Goal: Register for event/course

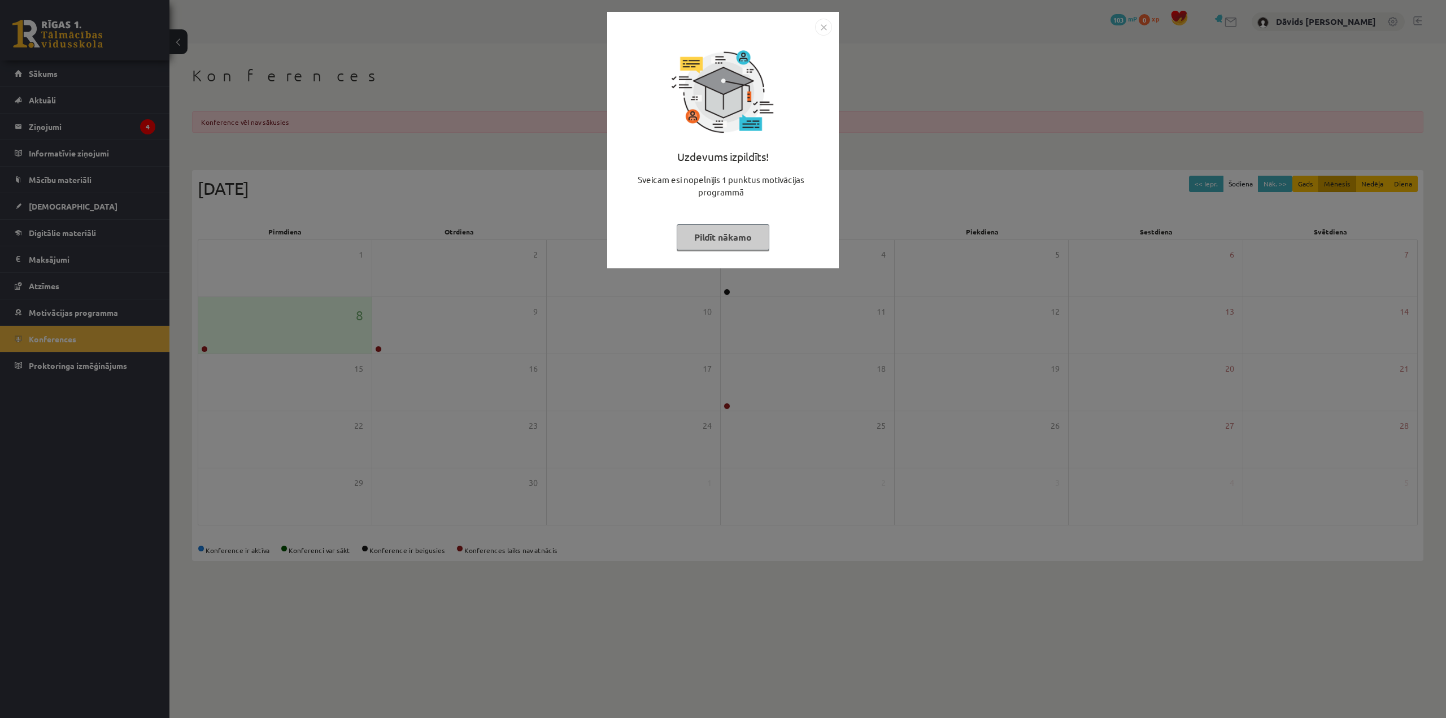
click at [826, 30] on img "Close" at bounding box center [823, 27] width 17 height 17
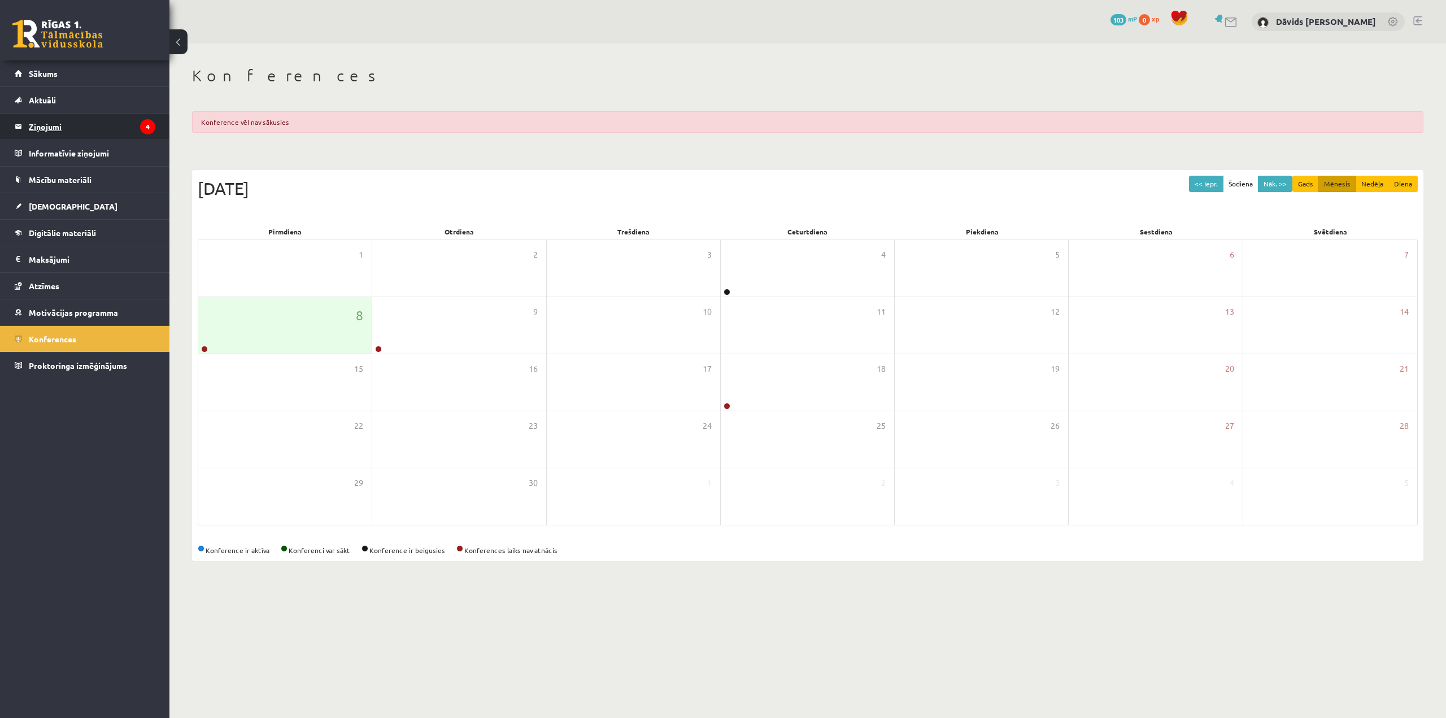
click at [86, 125] on legend "Ziņojumi 4" at bounding box center [92, 127] width 127 height 26
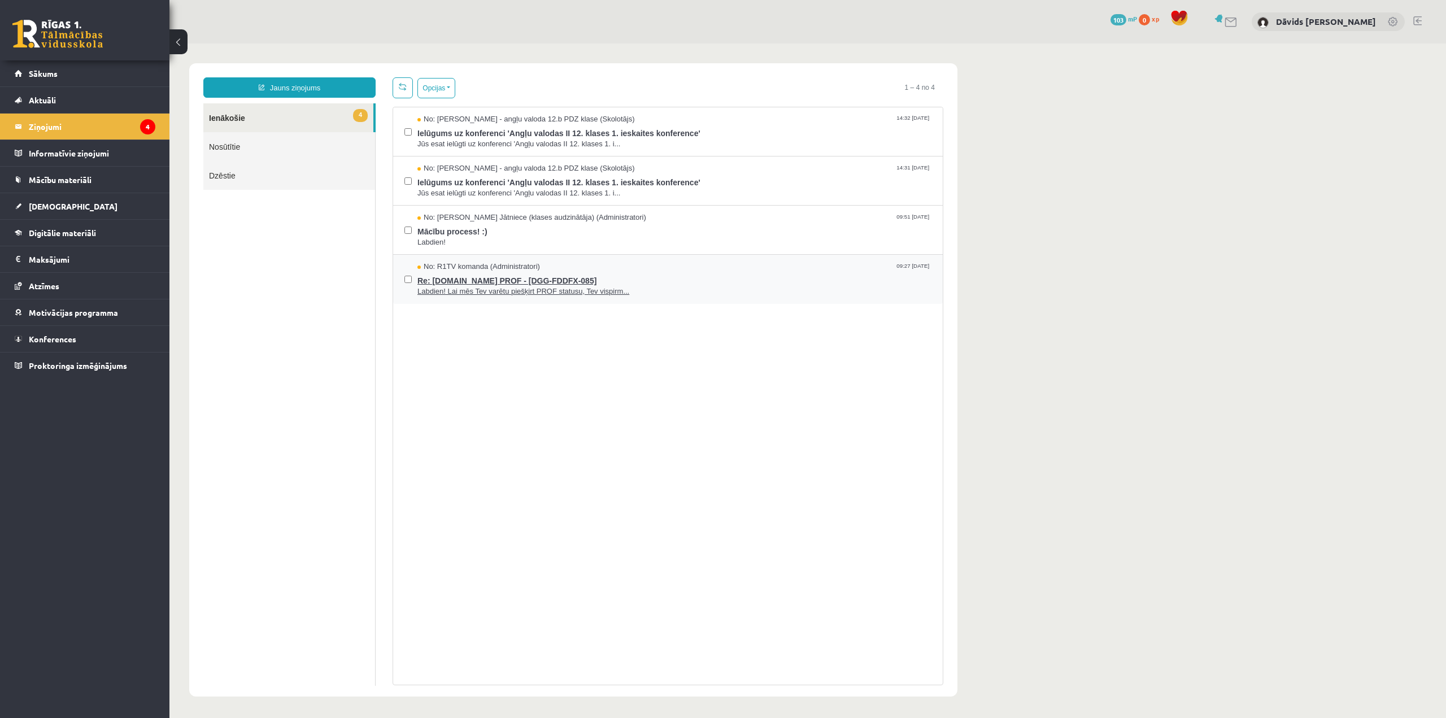
click at [497, 290] on span "Labdien! Lai mēs Tev varētu piešķirt PROF statusu, Tev vispirm..." at bounding box center [674, 291] width 514 height 11
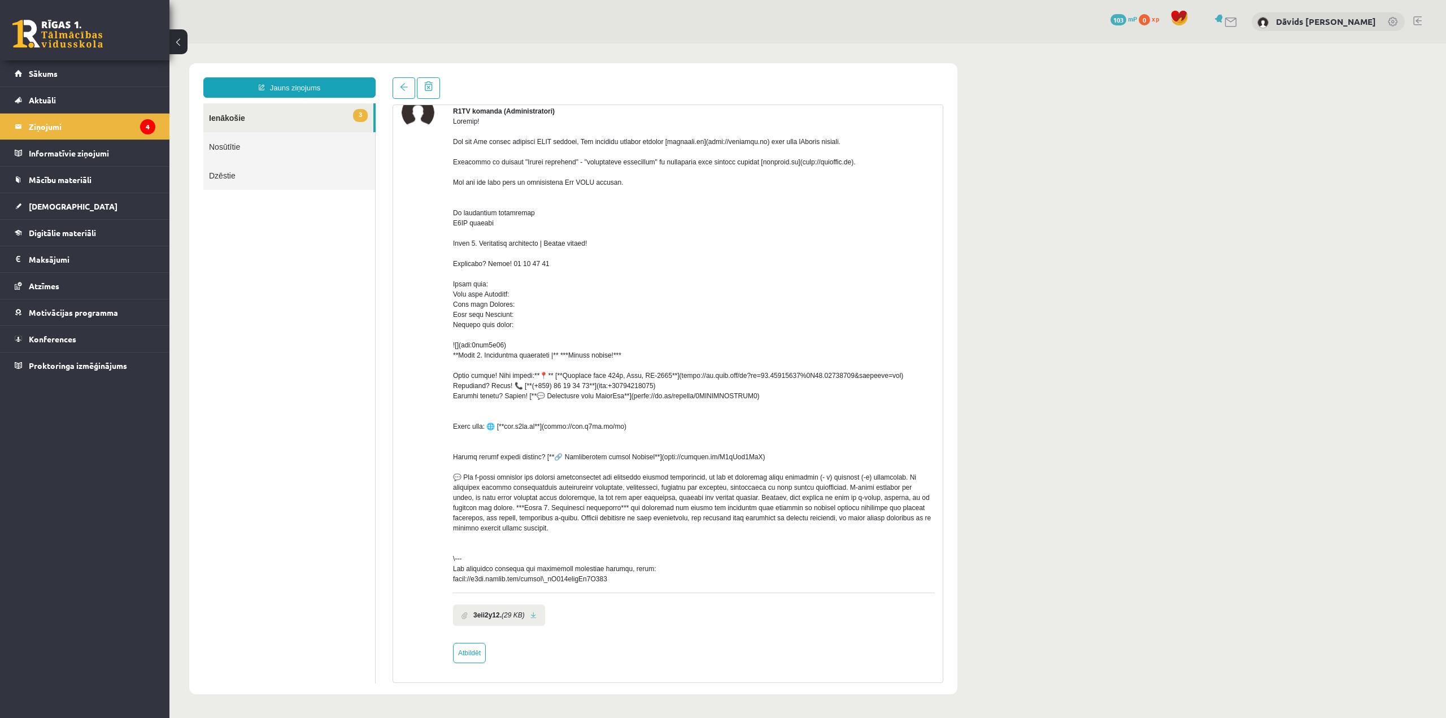
click at [534, 617] on link at bounding box center [533, 615] width 6 height 7
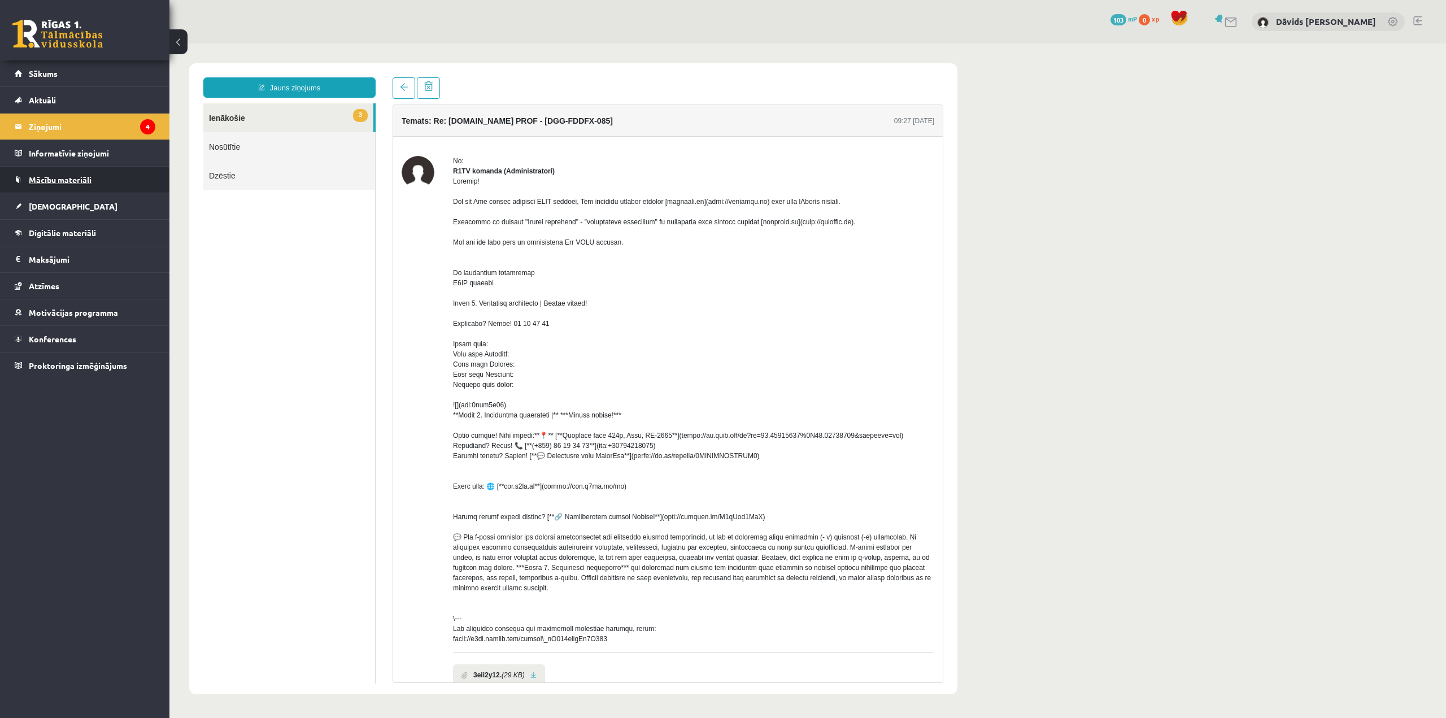
click at [77, 177] on span "Mācību materiāli" at bounding box center [60, 180] width 63 height 10
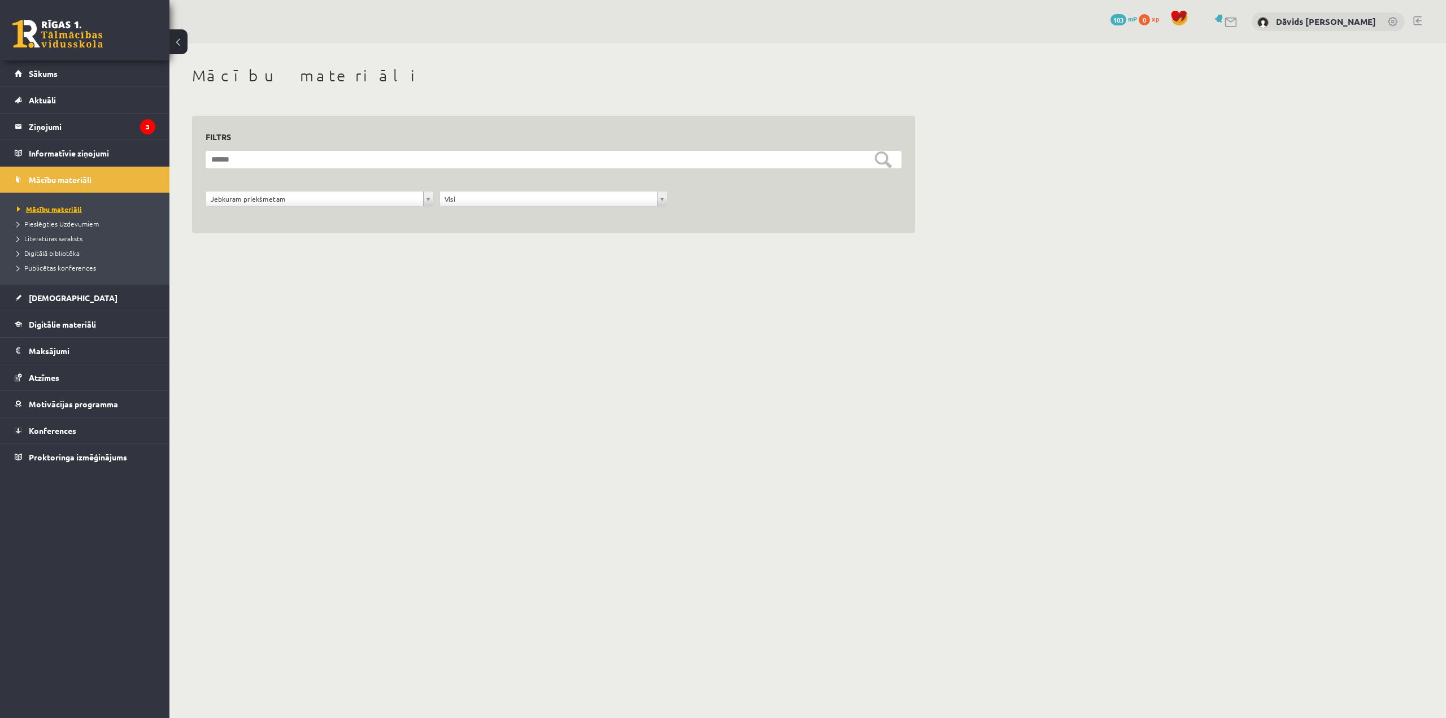
click at [56, 210] on span "Mācību materiāli" at bounding box center [49, 208] width 65 height 9
click at [71, 220] on span "Pieslēgties Uzdevumiem" at bounding box center [58, 223] width 82 height 9
click at [49, 222] on span "Pieslēgties Uzdevumiem" at bounding box center [62, 223] width 90 height 9
click at [73, 132] on legend "Ziņojumi 3" at bounding box center [92, 127] width 127 height 26
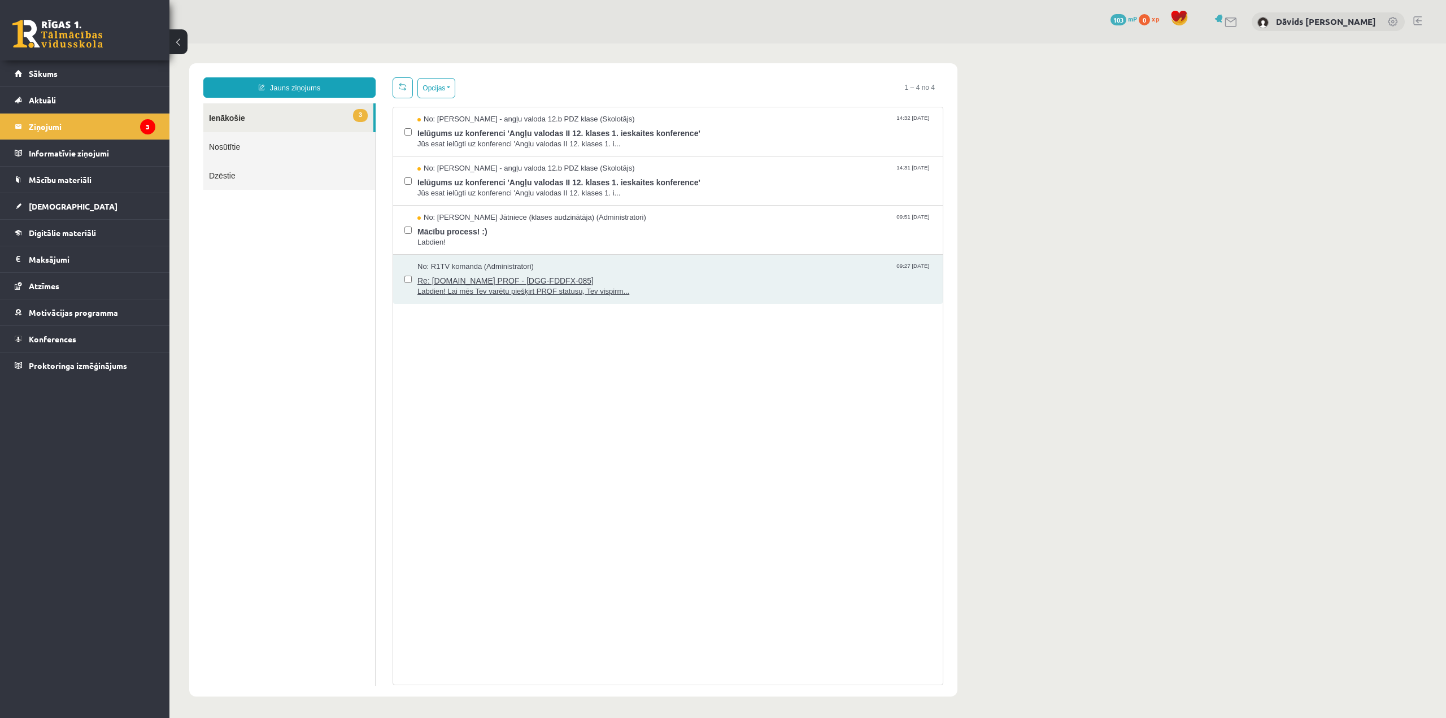
click at [489, 273] on span "Re: Uzdevumi.lv PROF - [DGG-FDDFX-085]" at bounding box center [674, 279] width 514 height 14
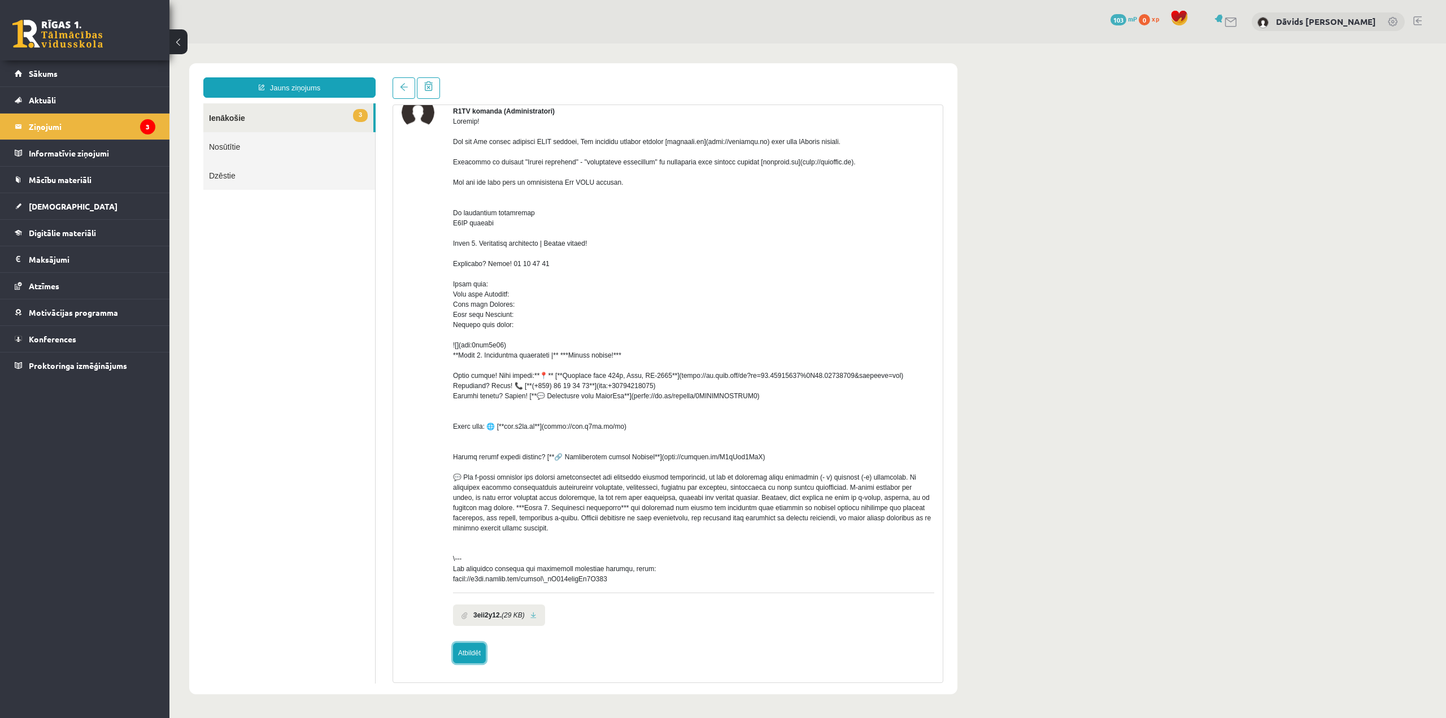
click at [469, 643] on link "Atbildēt" at bounding box center [469, 653] width 33 height 20
type input "**********"
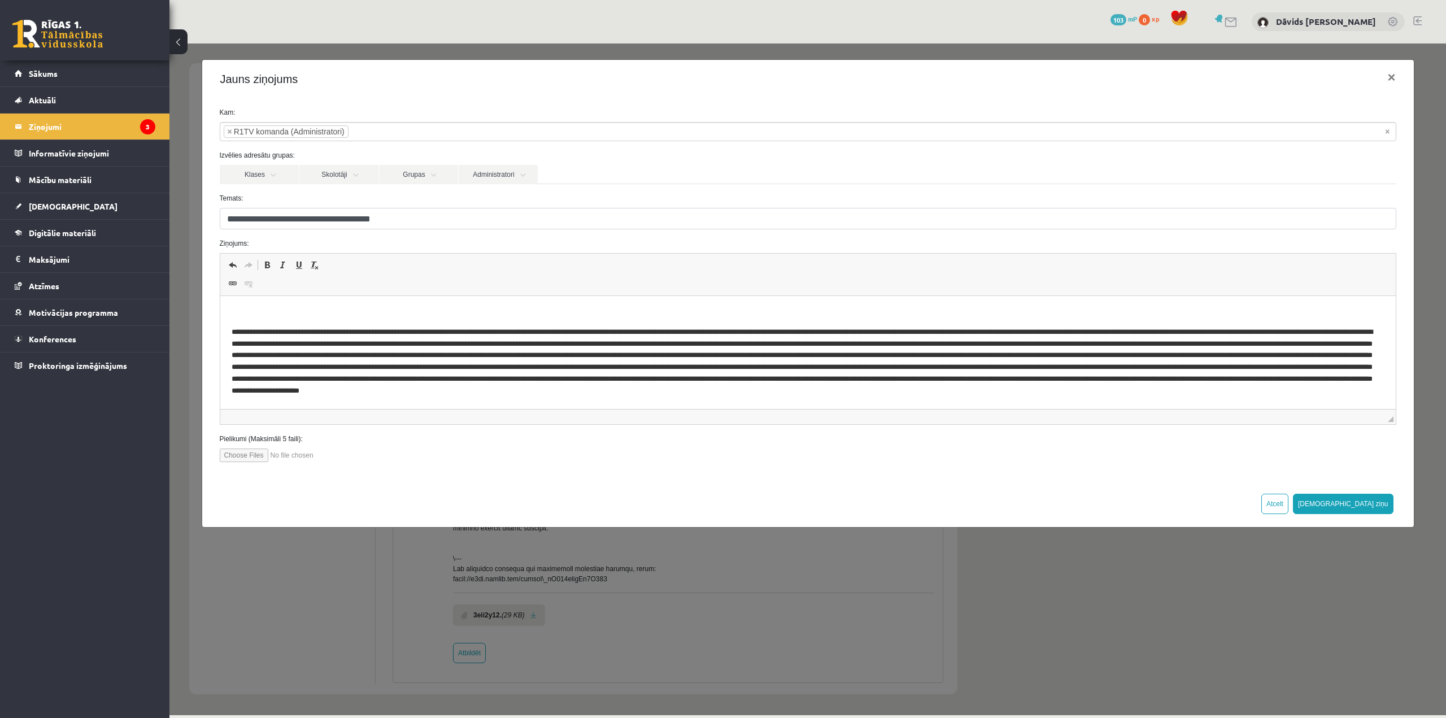
click at [289, 298] on html at bounding box center [807, 352] width 1175 height 112
click at [338, 312] on p "**********" at bounding box center [807, 313] width 1153 height 12
click at [286, 312] on p "**********" at bounding box center [807, 313] width 1153 height 12
click at [264, 311] on p "**********" at bounding box center [807, 313] width 1153 height 12
click at [1375, 502] on button "Sūtīt ziņu" at bounding box center [1343, 504] width 101 height 20
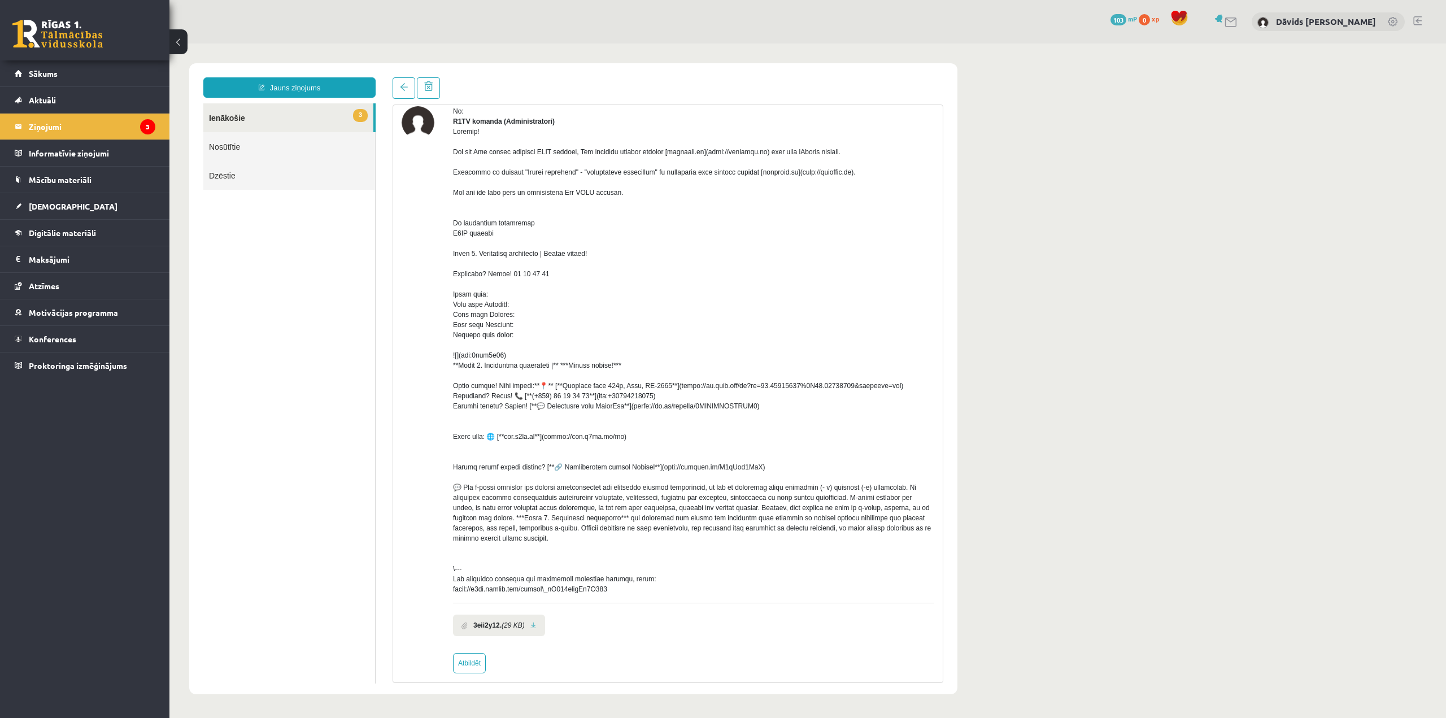
scroll to position [70, 0]
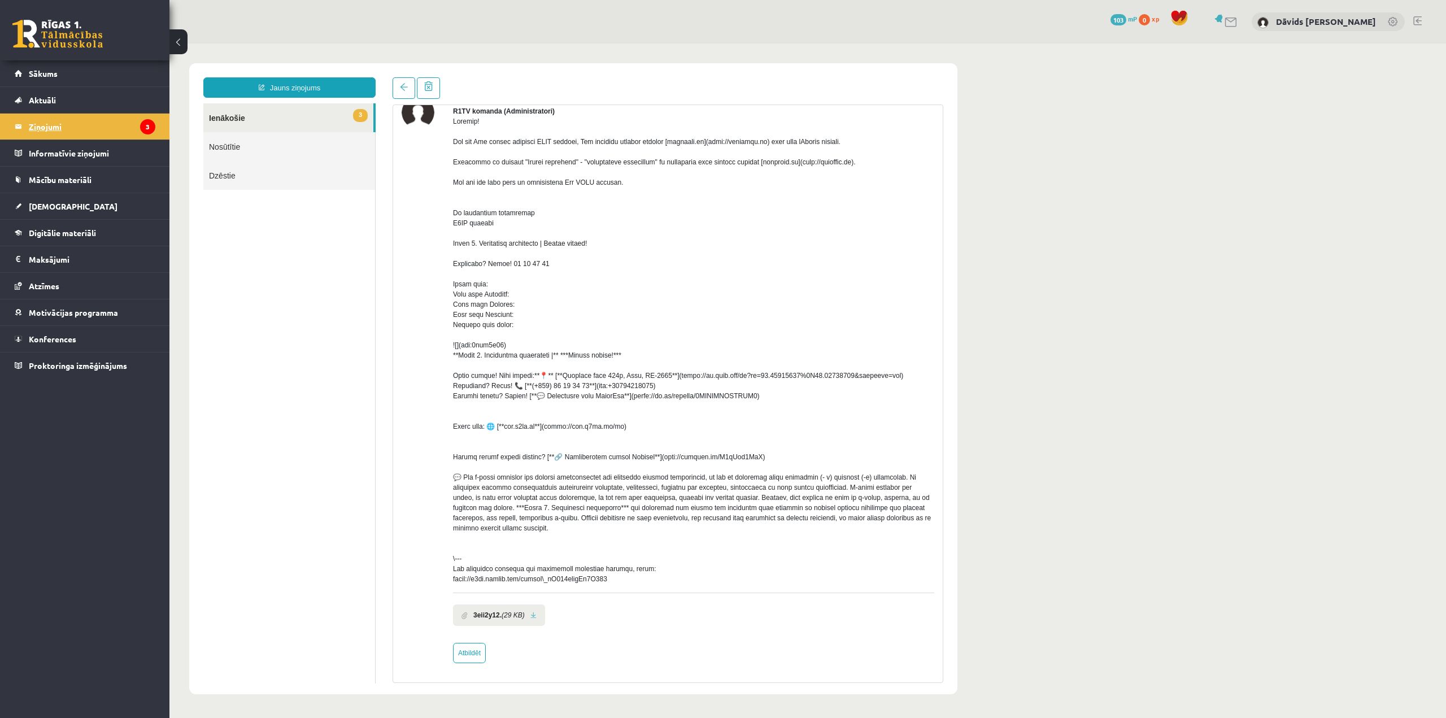
click at [95, 119] on legend "Ziņojumi 3" at bounding box center [92, 127] width 127 height 26
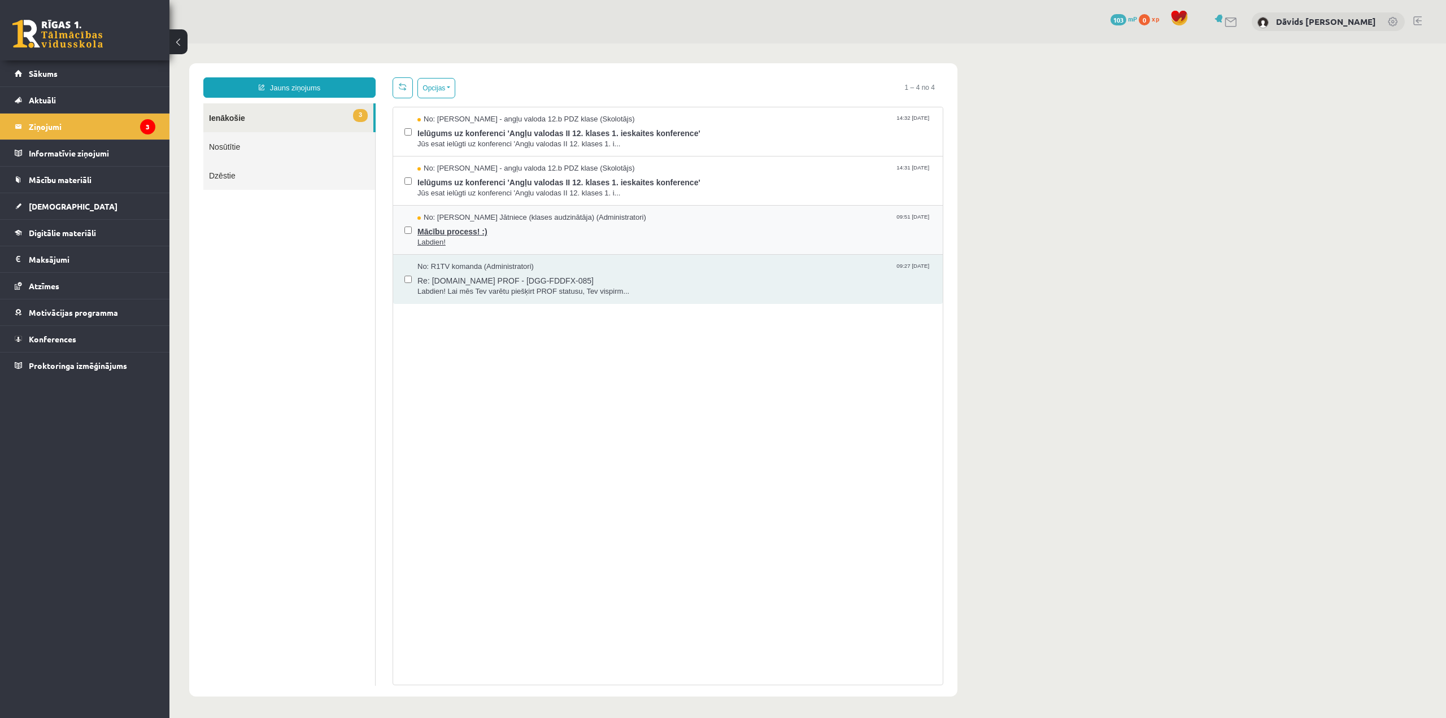
scroll to position [0, 0]
click at [520, 238] on span "Labdien!" at bounding box center [674, 242] width 514 height 11
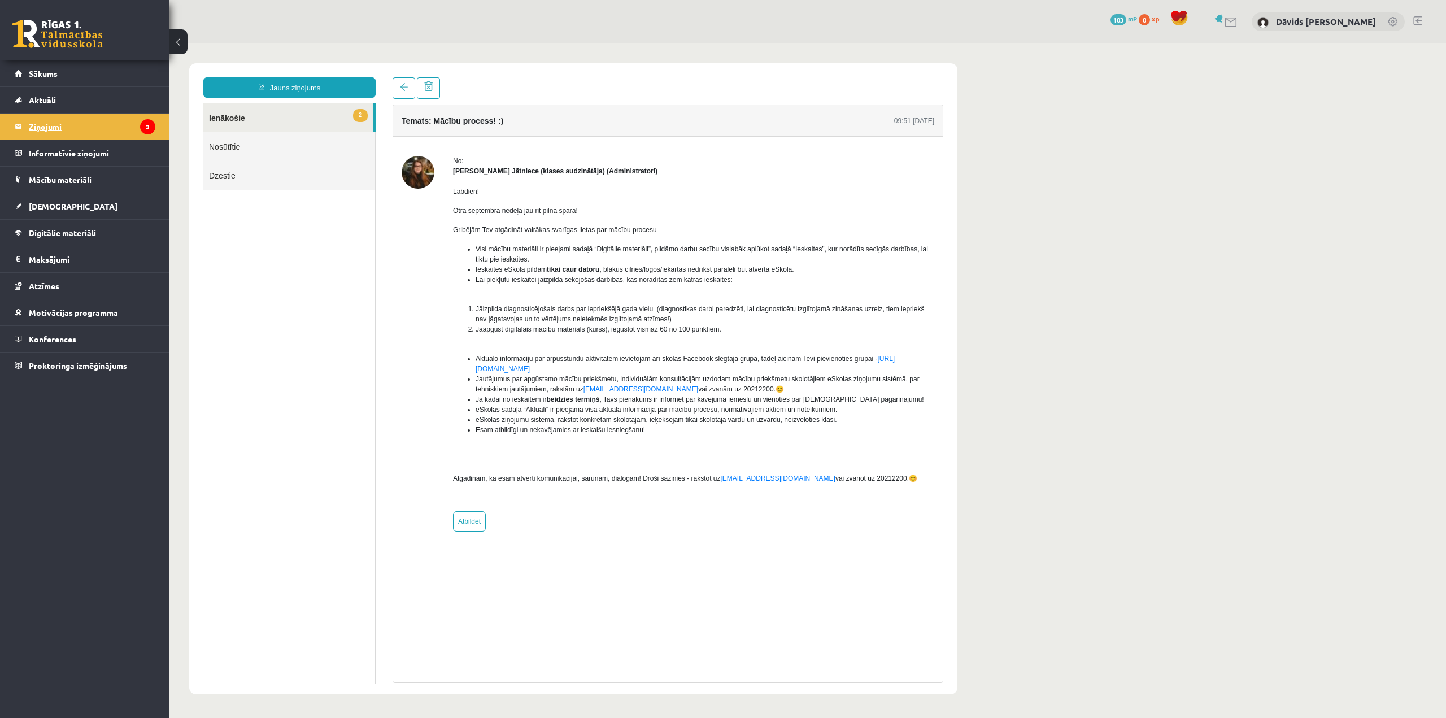
click at [105, 121] on legend "Ziņojumi 3" at bounding box center [92, 127] width 127 height 26
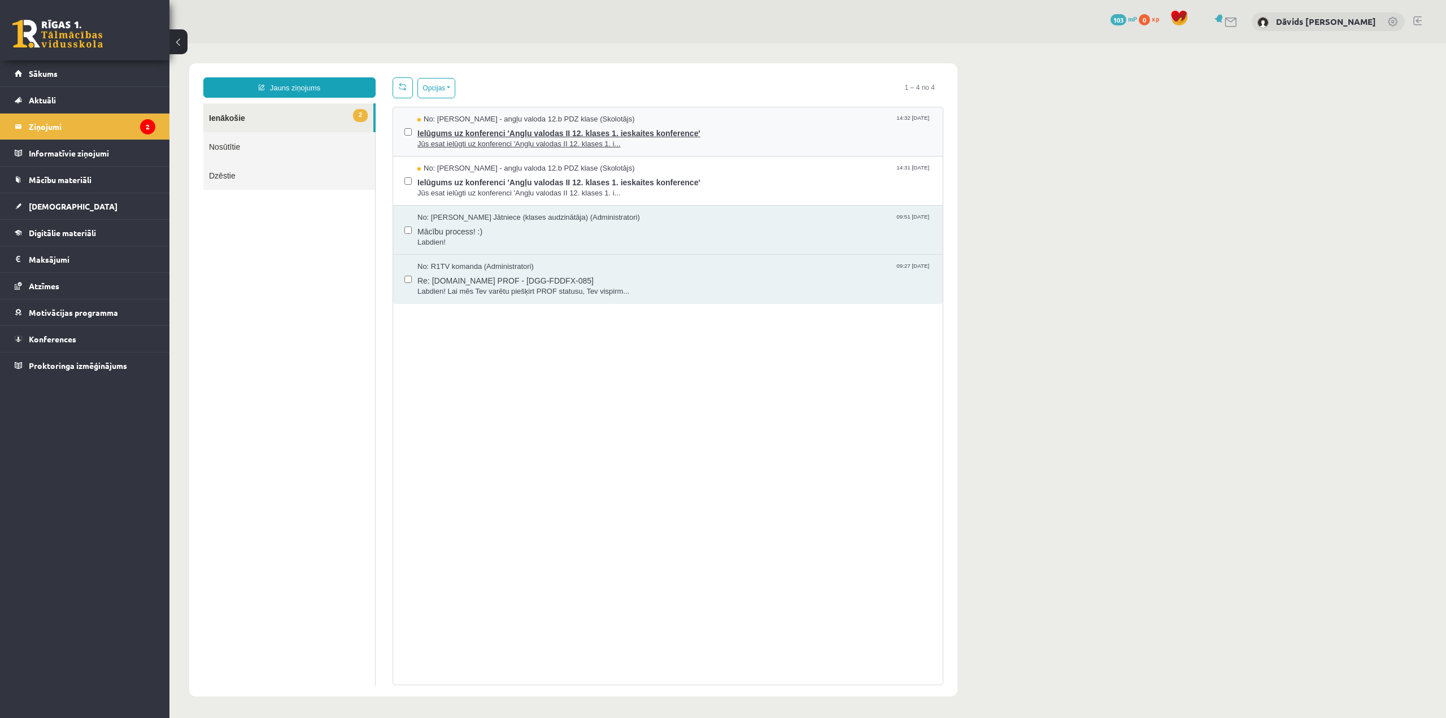
click at [491, 125] on span "Ielūgums uz konferenci 'Angļu valodas II 12. klases 1. ieskaites konference'" at bounding box center [674, 132] width 514 height 14
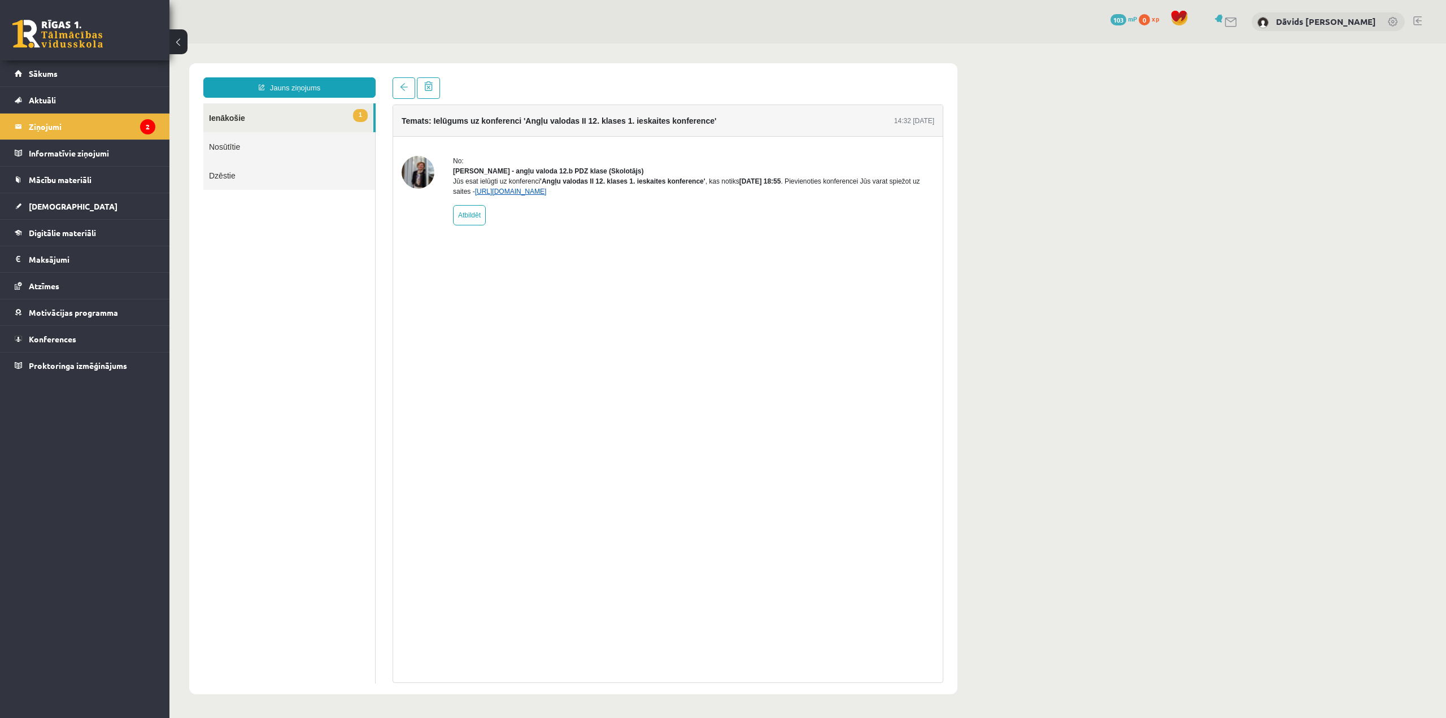
click at [547, 195] on link "https://eskola.r1tv.lv/conferences/4774/join" at bounding box center [511, 192] width 72 height 8
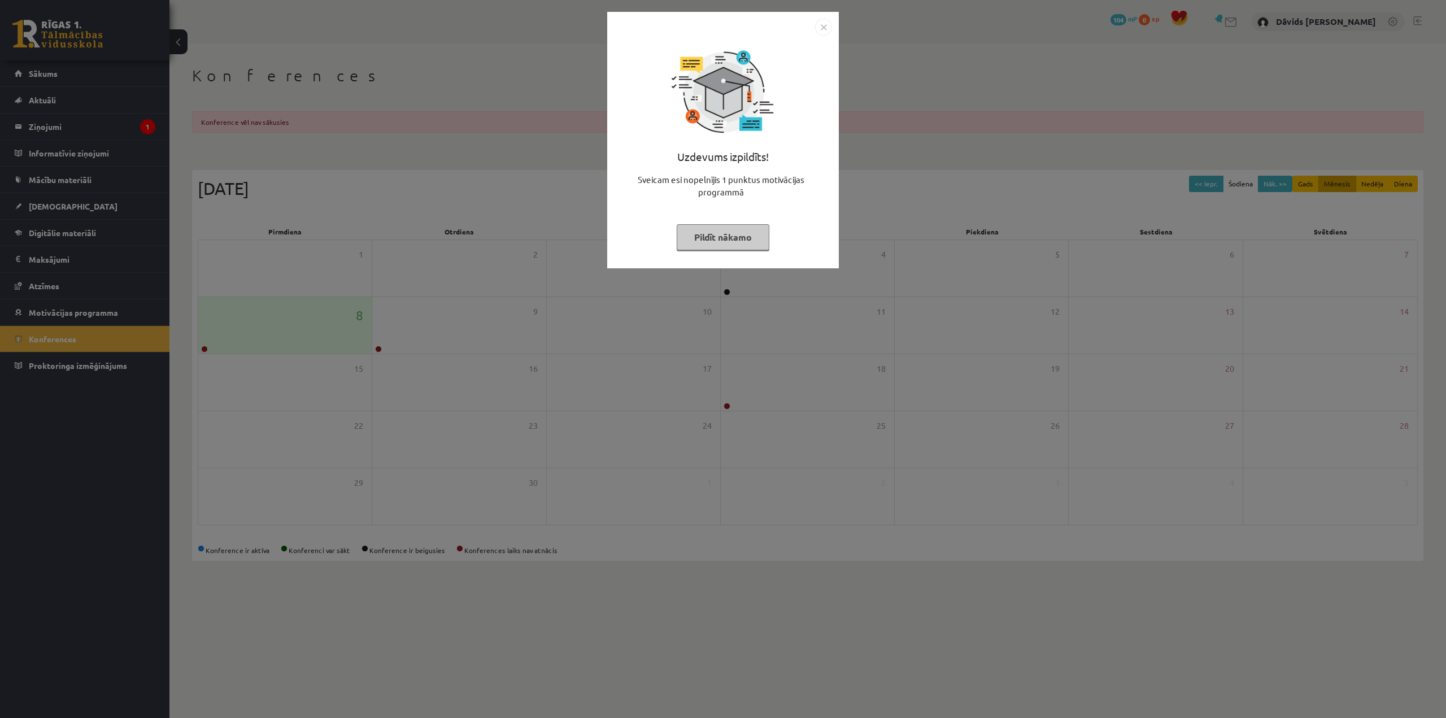
click at [821, 29] on img "Close" at bounding box center [823, 27] width 17 height 17
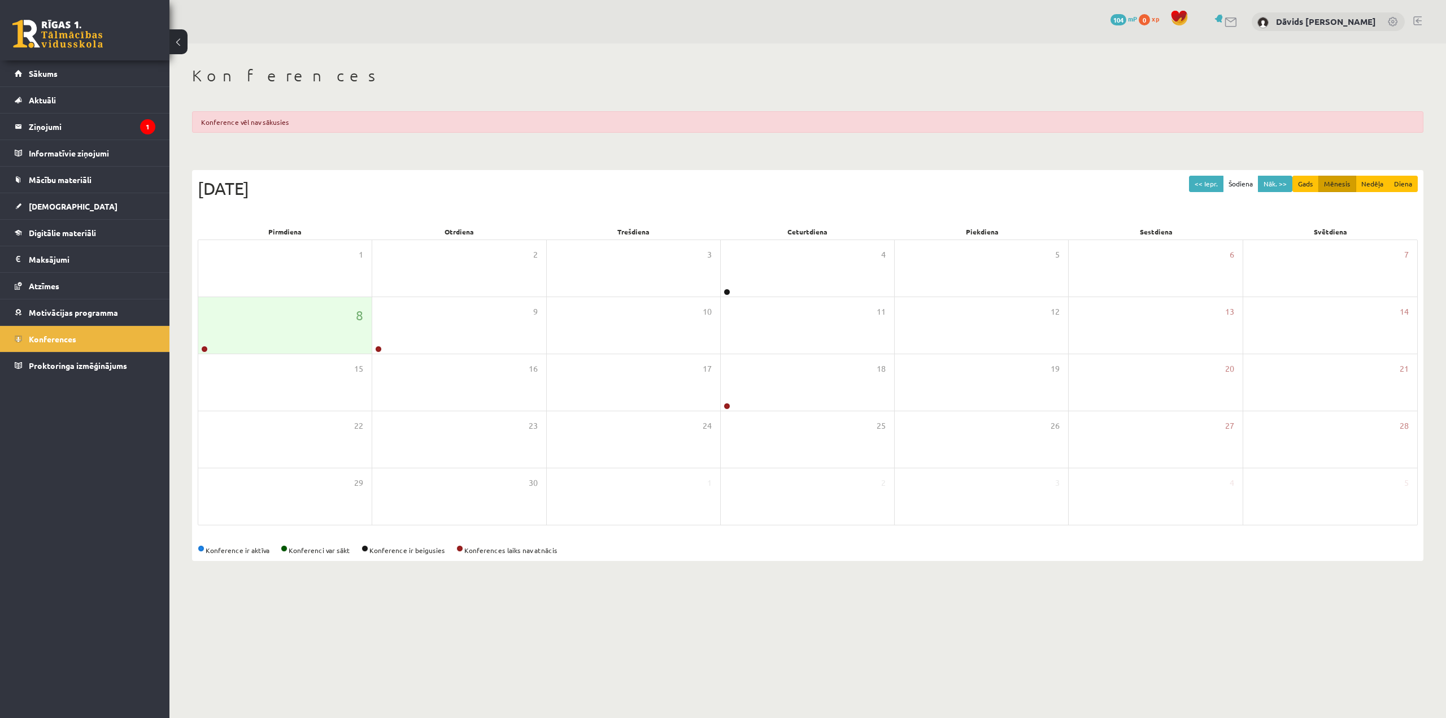
click at [269, 127] on div "Konference vēl nav sākusies" at bounding box center [807, 121] width 1231 height 21
click at [108, 134] on legend "Ziņojumi 1" at bounding box center [92, 127] width 127 height 26
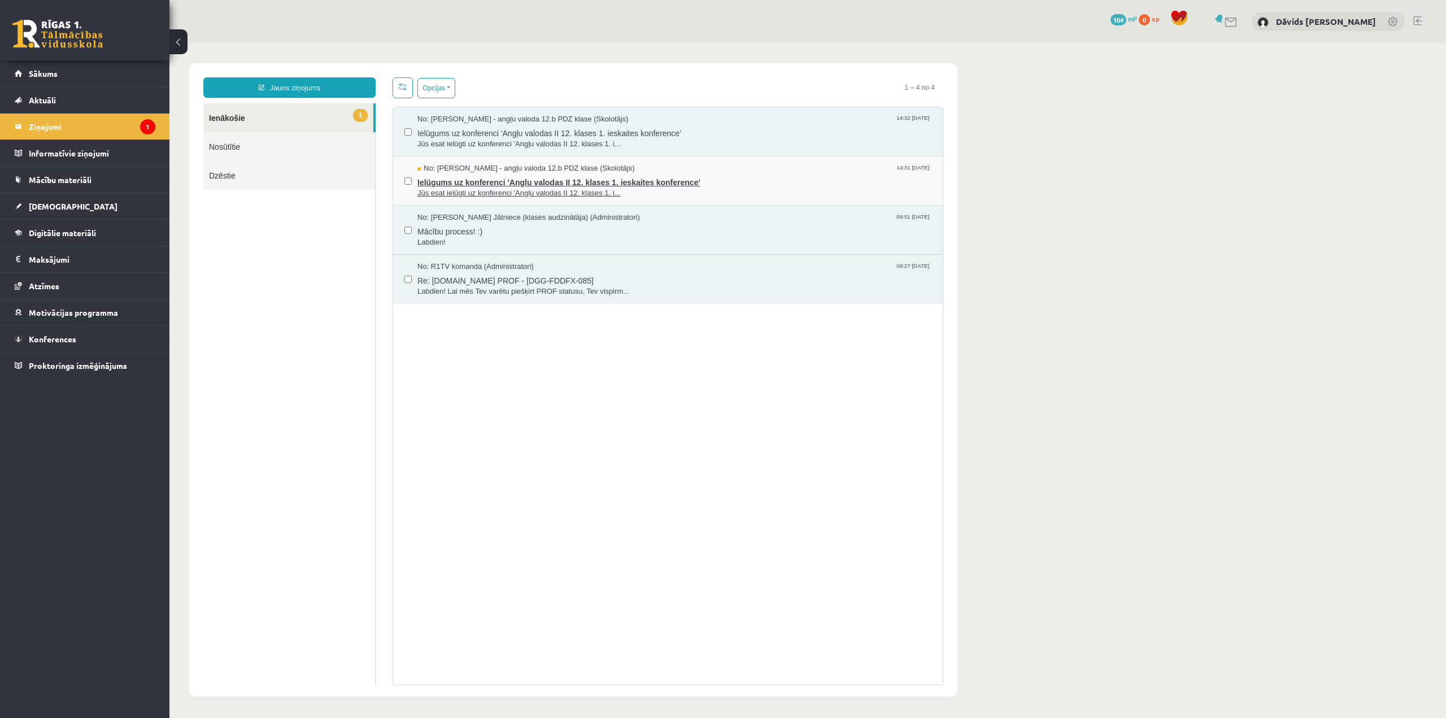
click at [490, 186] on span "Ielūgums uz konferenci 'Angļu valodas II 12. klases 1. ieskaites konference'" at bounding box center [674, 181] width 514 height 14
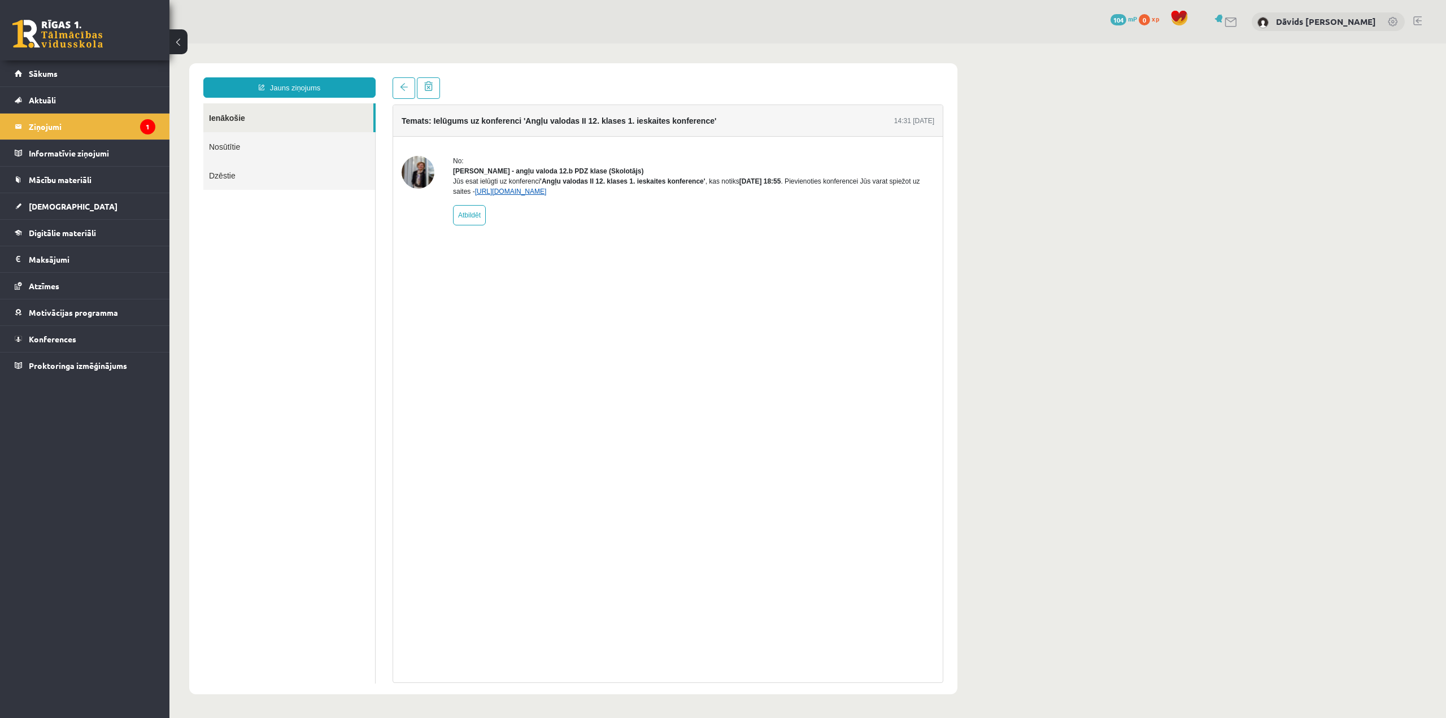
click at [547, 195] on link "https://eskola.r1tv.lv/conferences/4774/join" at bounding box center [511, 192] width 72 height 8
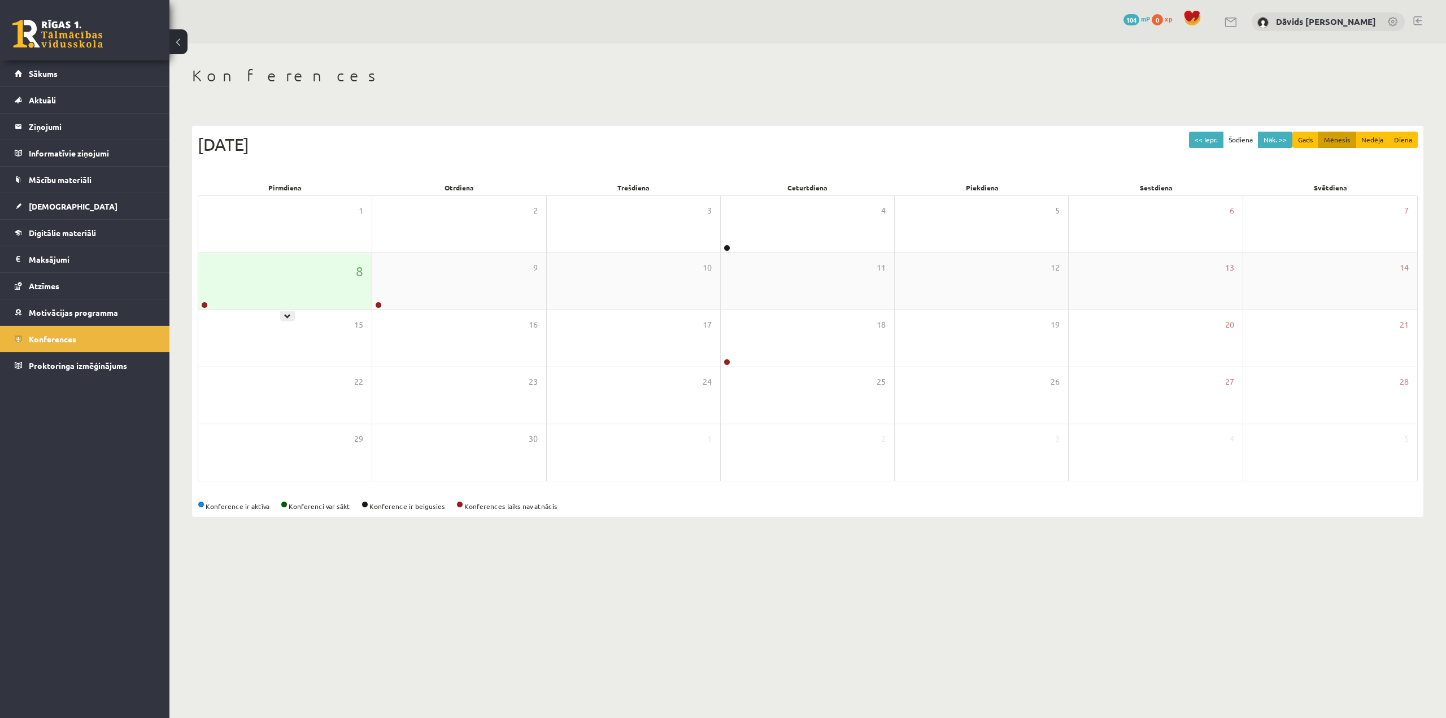
click at [322, 281] on div "8" at bounding box center [284, 281] width 173 height 56
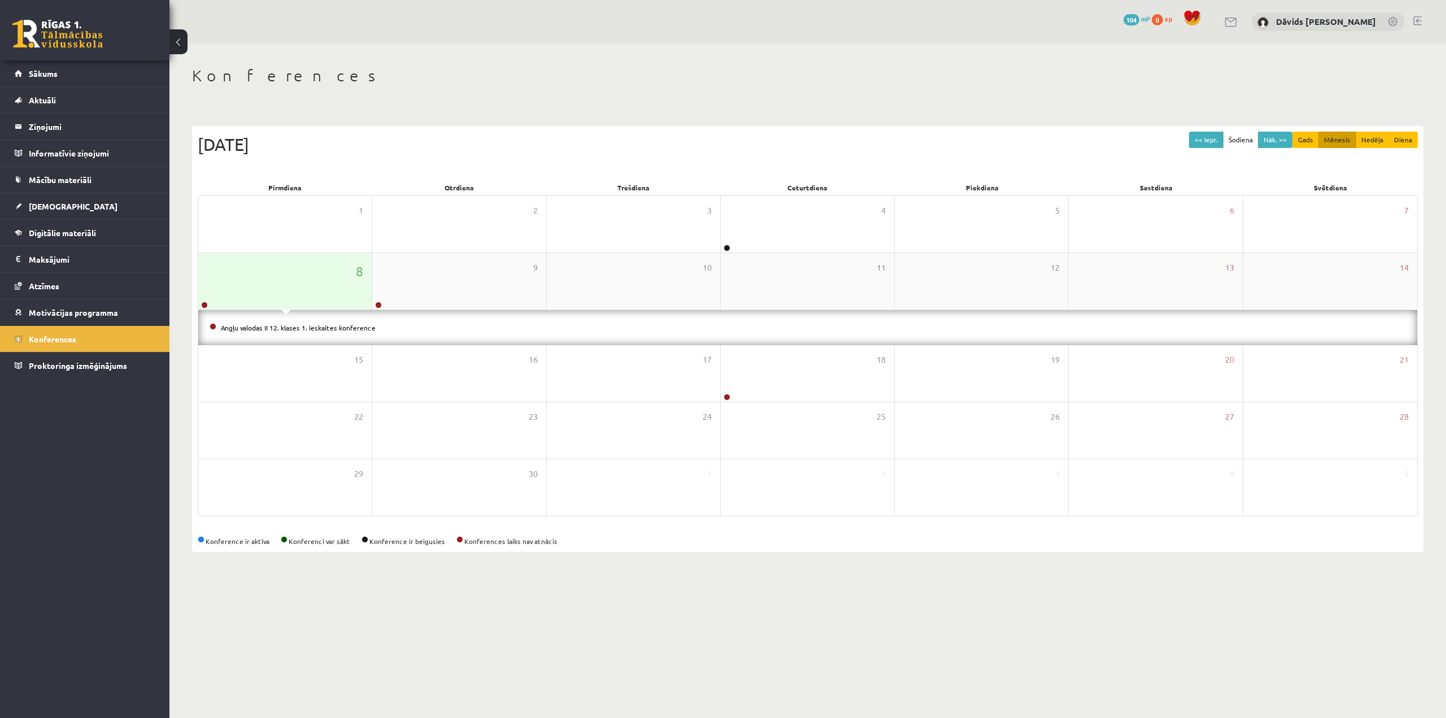
click at [322, 281] on div "8" at bounding box center [284, 281] width 173 height 56
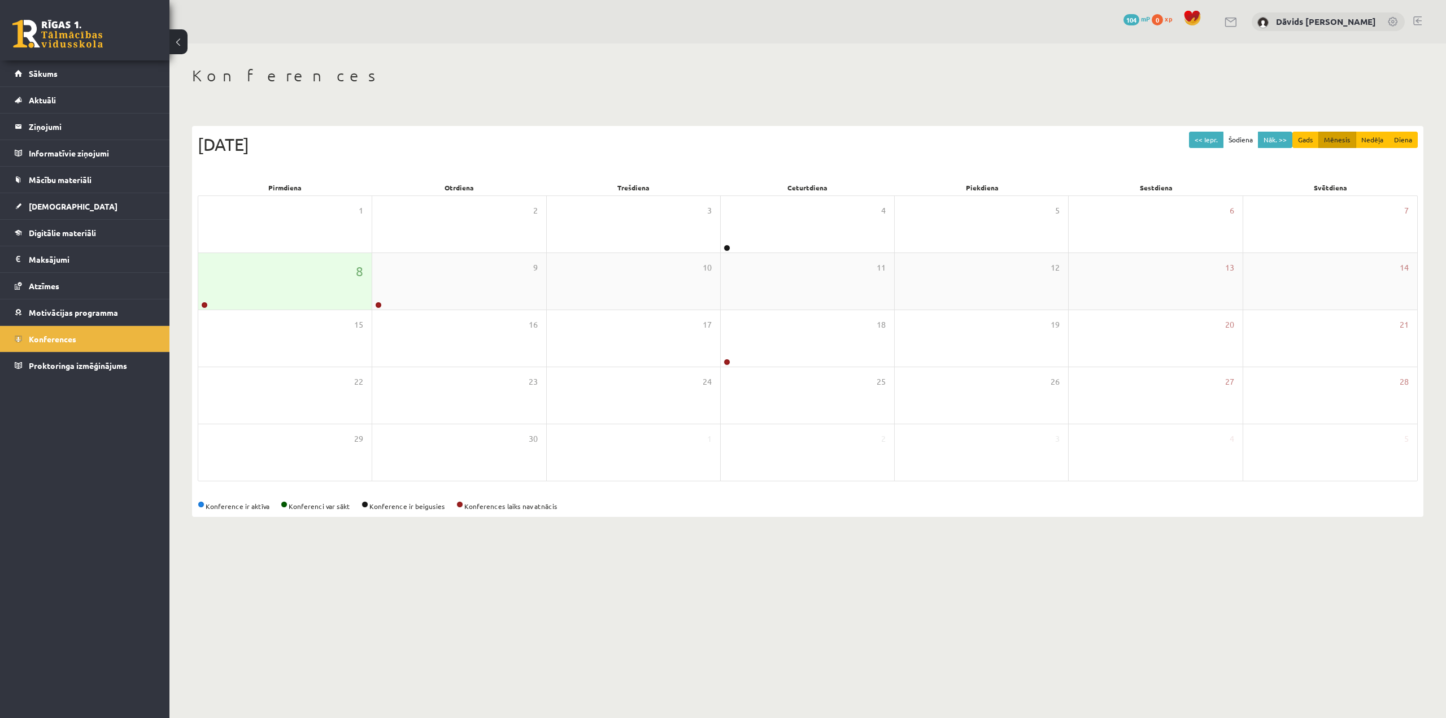
click at [316, 282] on div "8" at bounding box center [284, 281] width 173 height 56
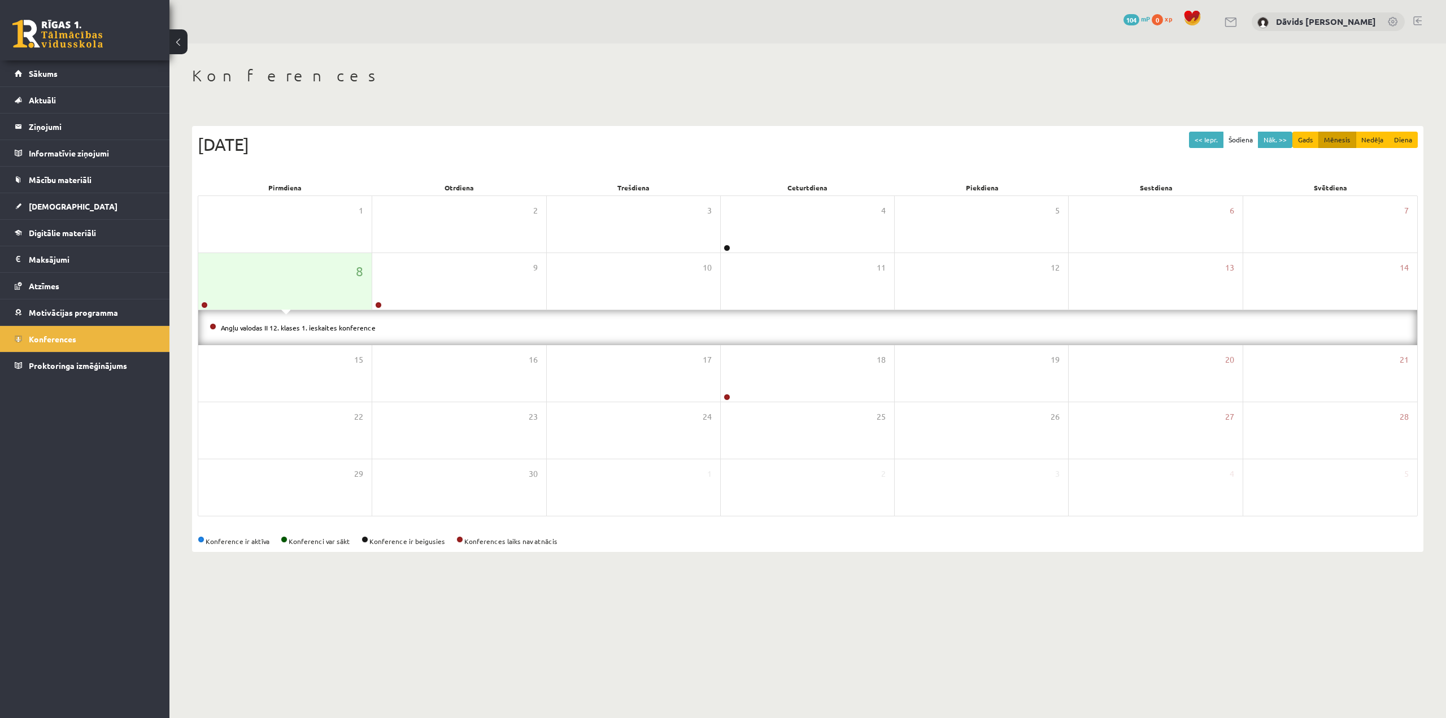
click at [304, 332] on li "Angļu valodas II 12. klases 1. ieskaites konference" at bounding box center [808, 327] width 1196 height 12
click at [308, 327] on link "Angļu valodas II 12. klases 1. ieskaites konference" at bounding box center [298, 327] width 155 height 9
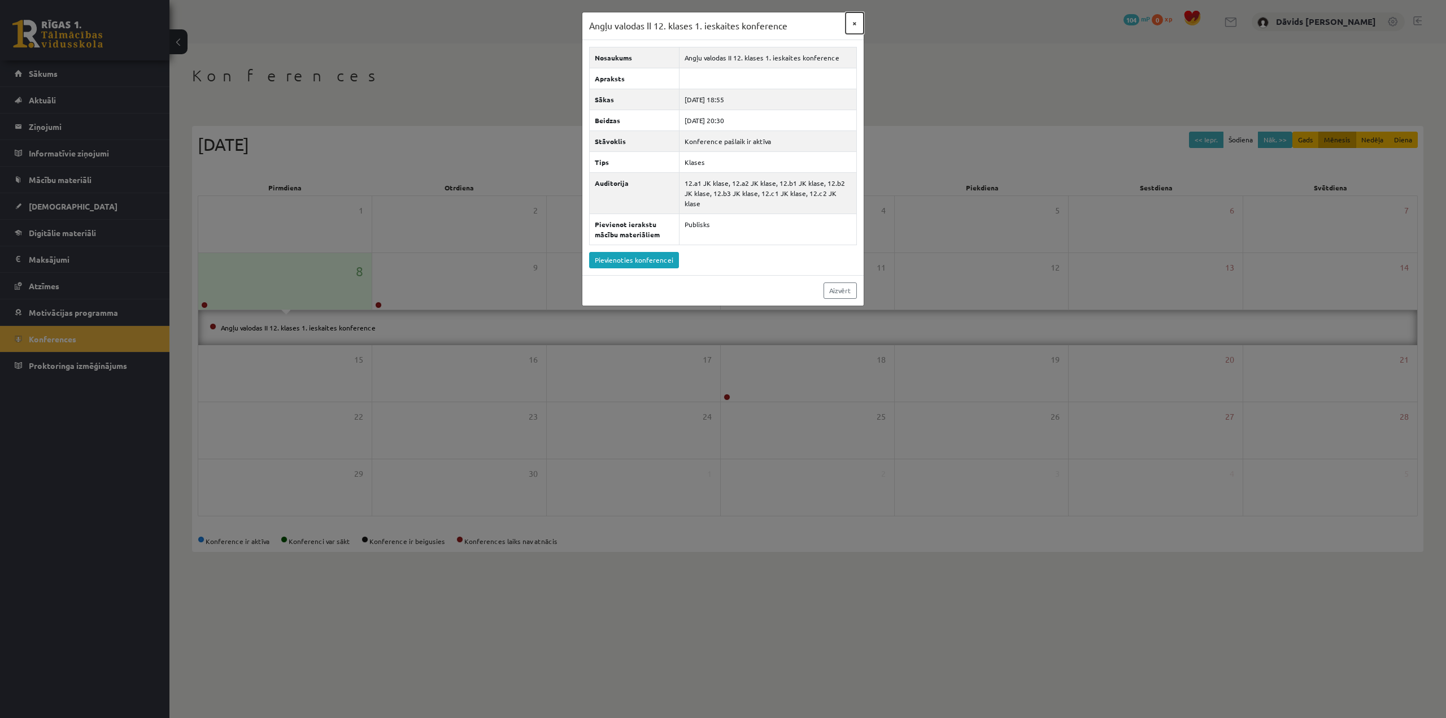
click at [857, 18] on button "×" at bounding box center [855, 22] width 18 height 21
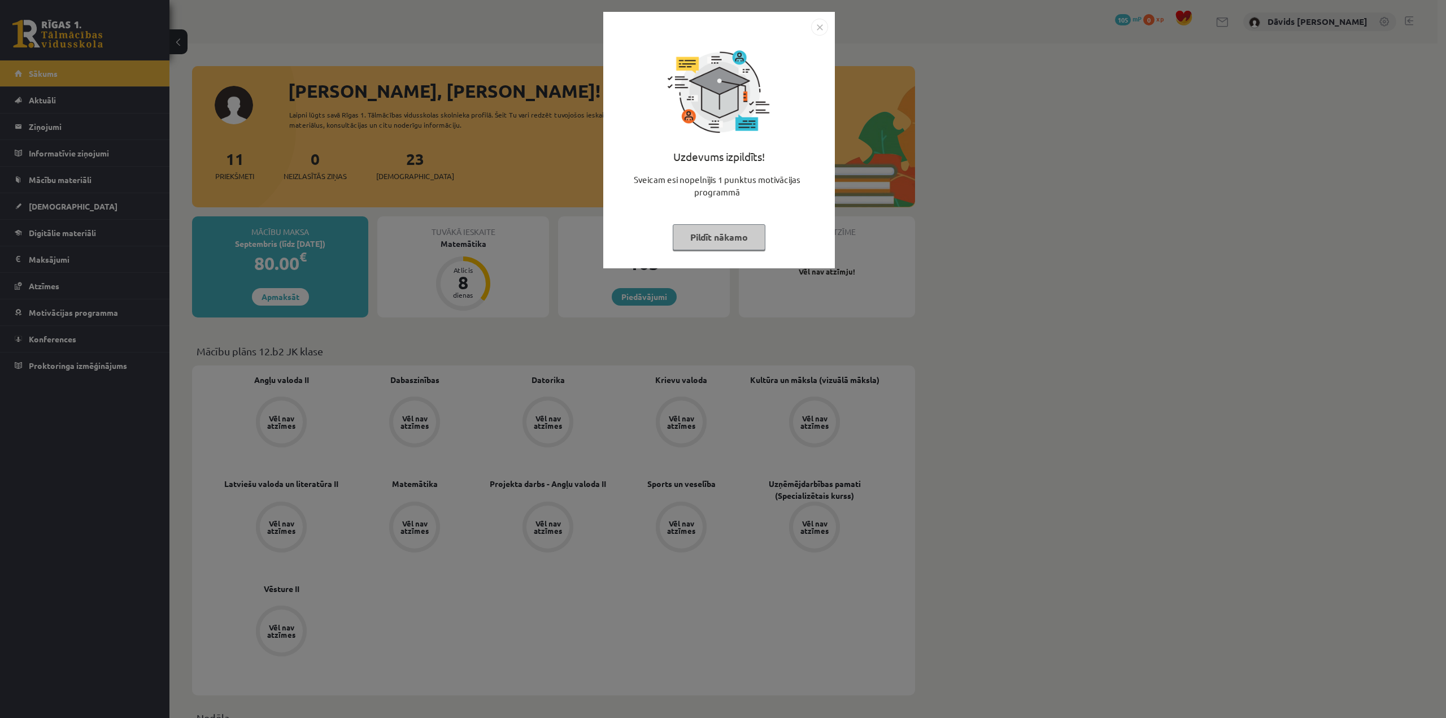
click at [821, 28] on img "Close" at bounding box center [819, 27] width 17 height 17
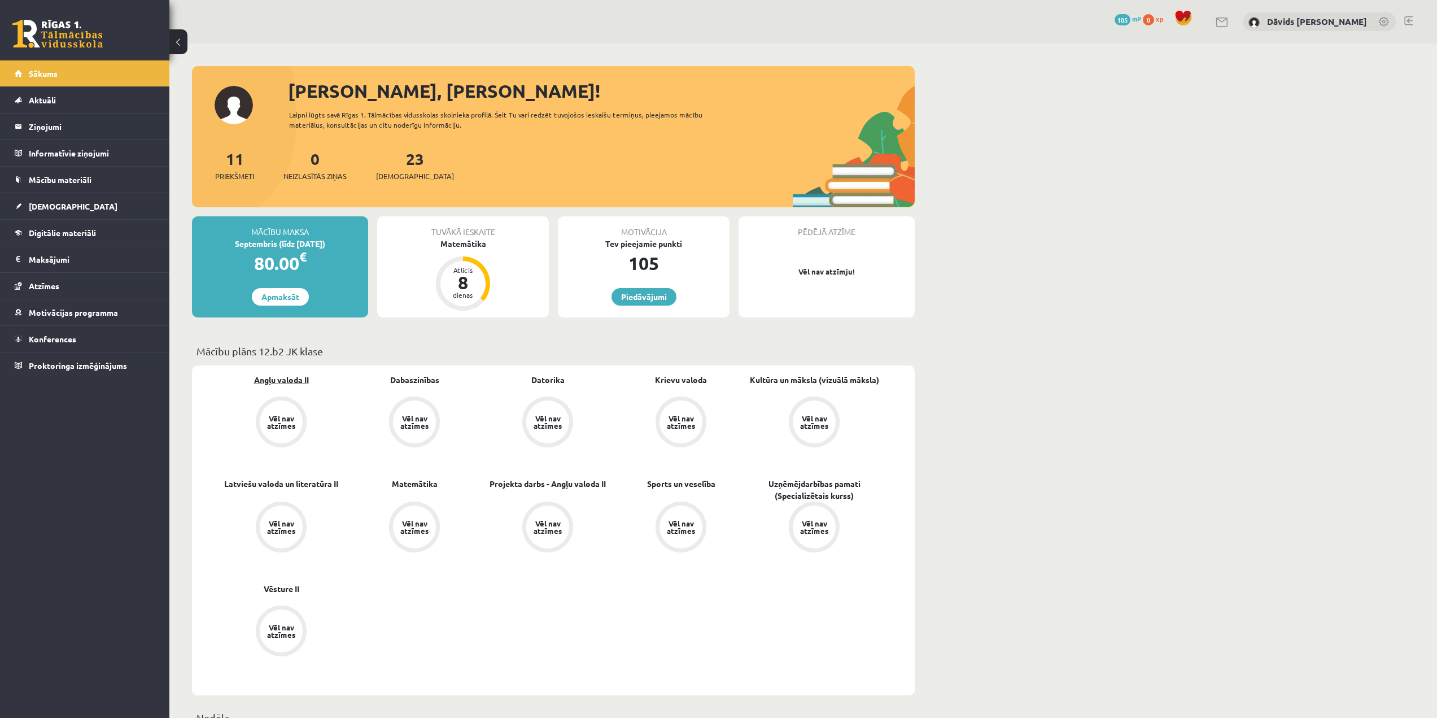
click at [286, 381] on link "Angļu valoda II" at bounding box center [281, 380] width 55 height 12
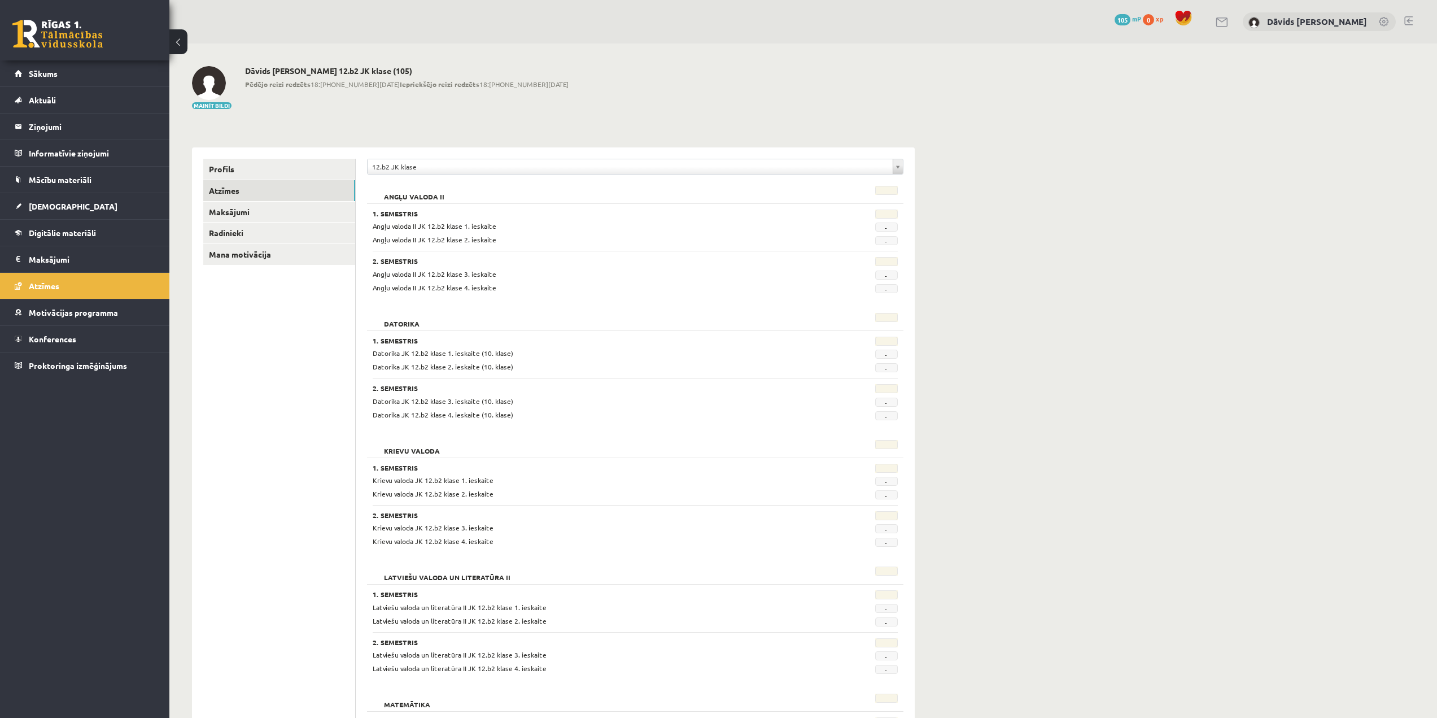
click at [391, 216] on h3 "1. Semestris" at bounding box center [590, 214] width 435 height 8
click at [78, 176] on span "Mācību materiāli" at bounding box center [60, 180] width 63 height 10
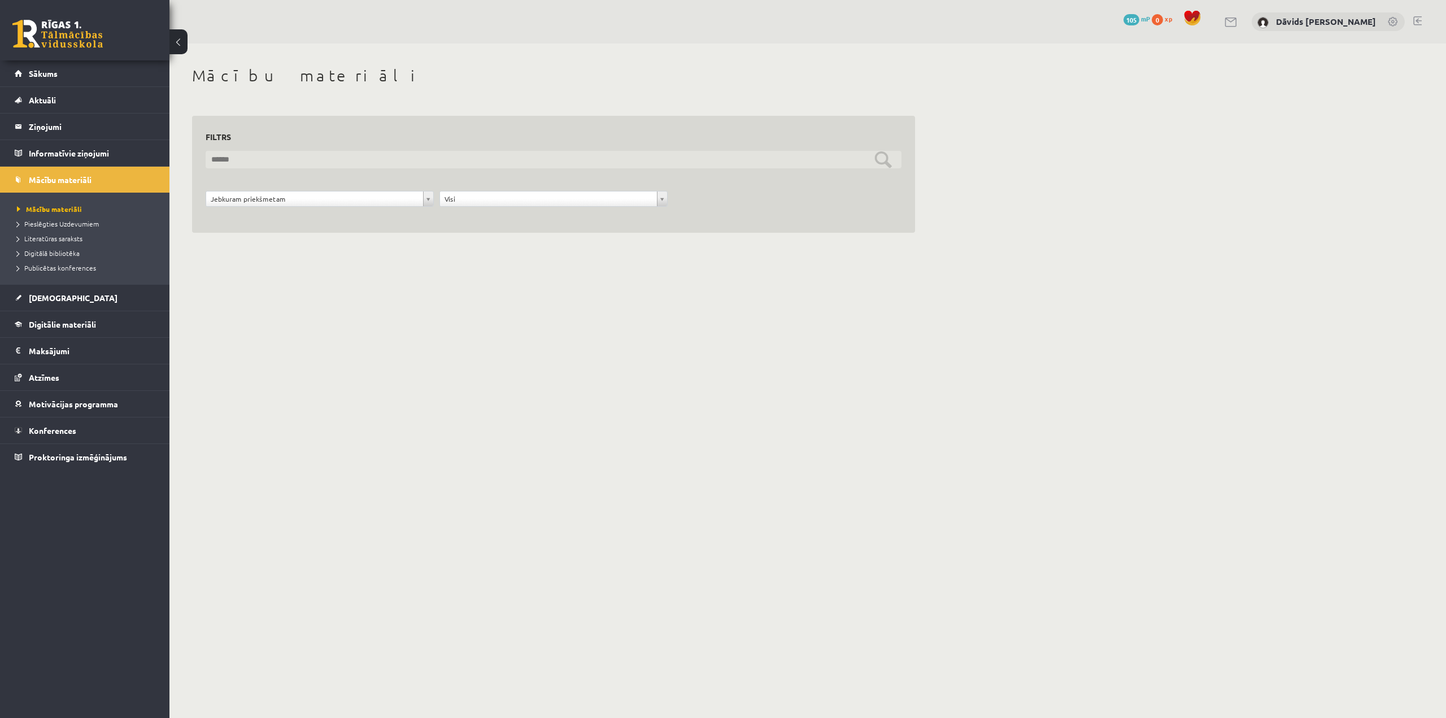
click at [282, 163] on input "text" at bounding box center [554, 160] width 696 height 18
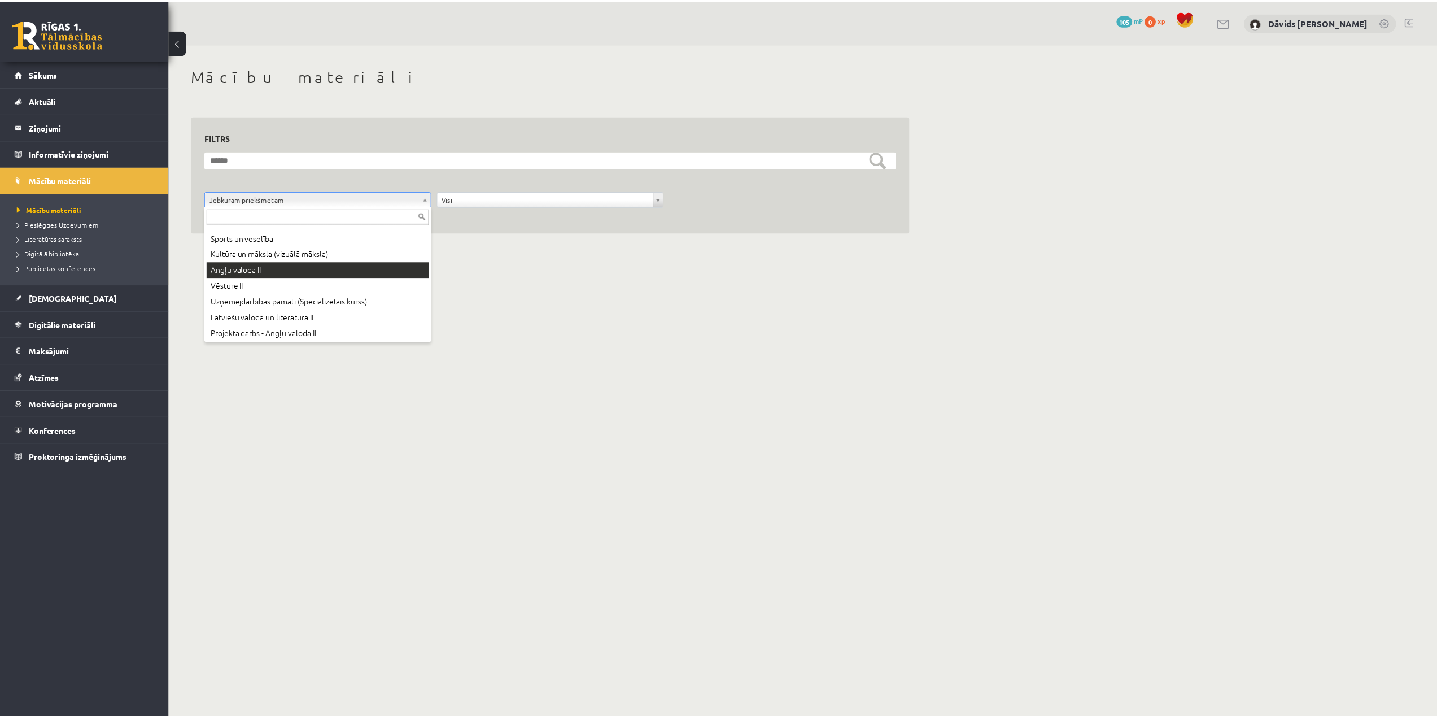
scroll to position [77, 0]
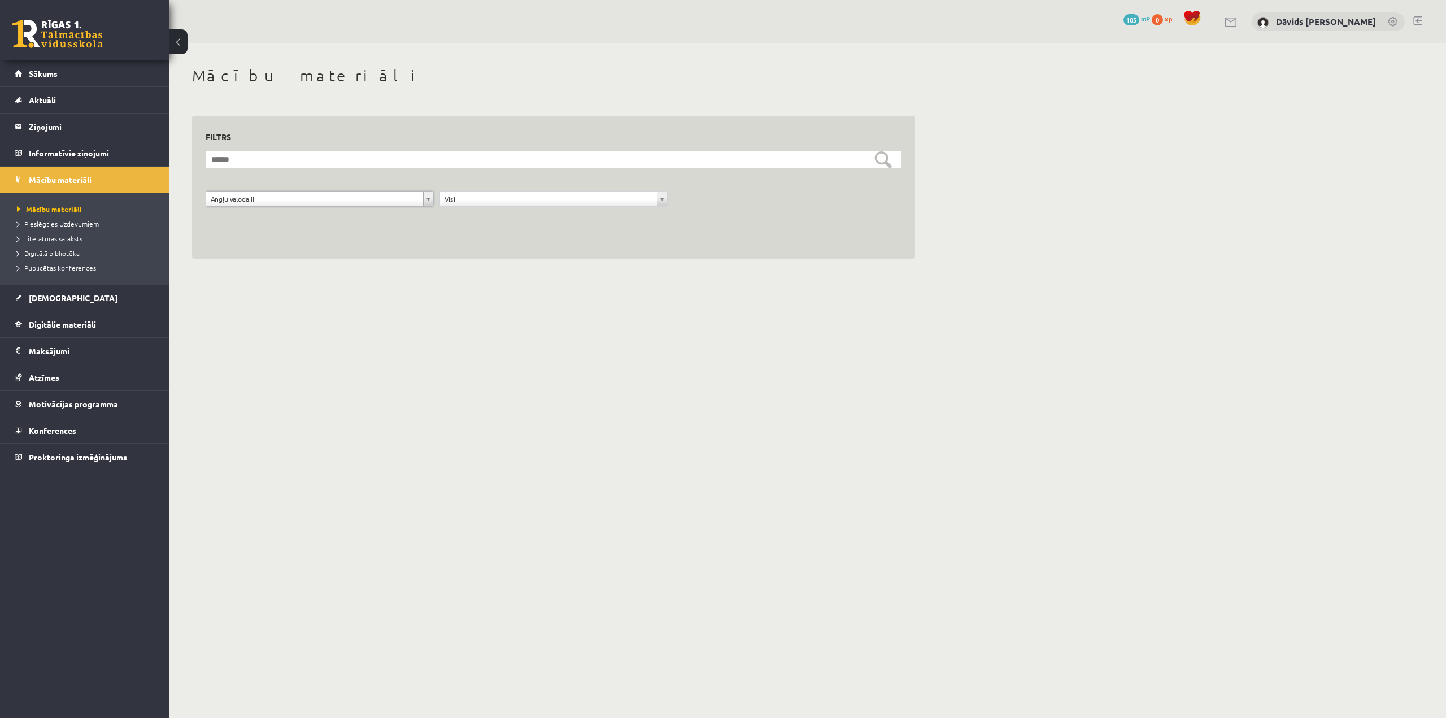
drag, startPoint x: 380, startPoint y: 259, endPoint x: 393, endPoint y: 256, distance: 13.2
click at [380, 259] on div "**********" at bounding box center [553, 187] width 723 height 143
click at [421, 252] on div "**********" at bounding box center [553, 187] width 723 height 143
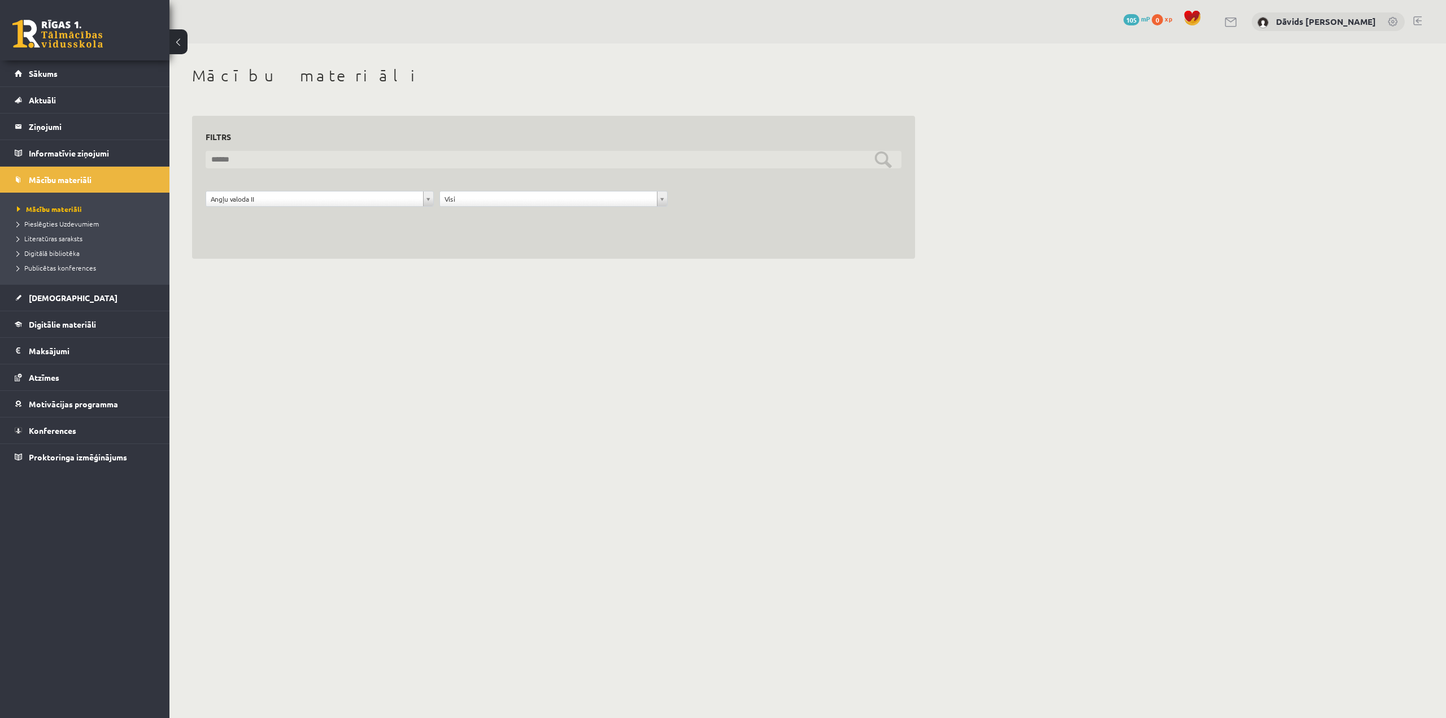
click at [883, 156] on input "text" at bounding box center [554, 160] width 696 height 18
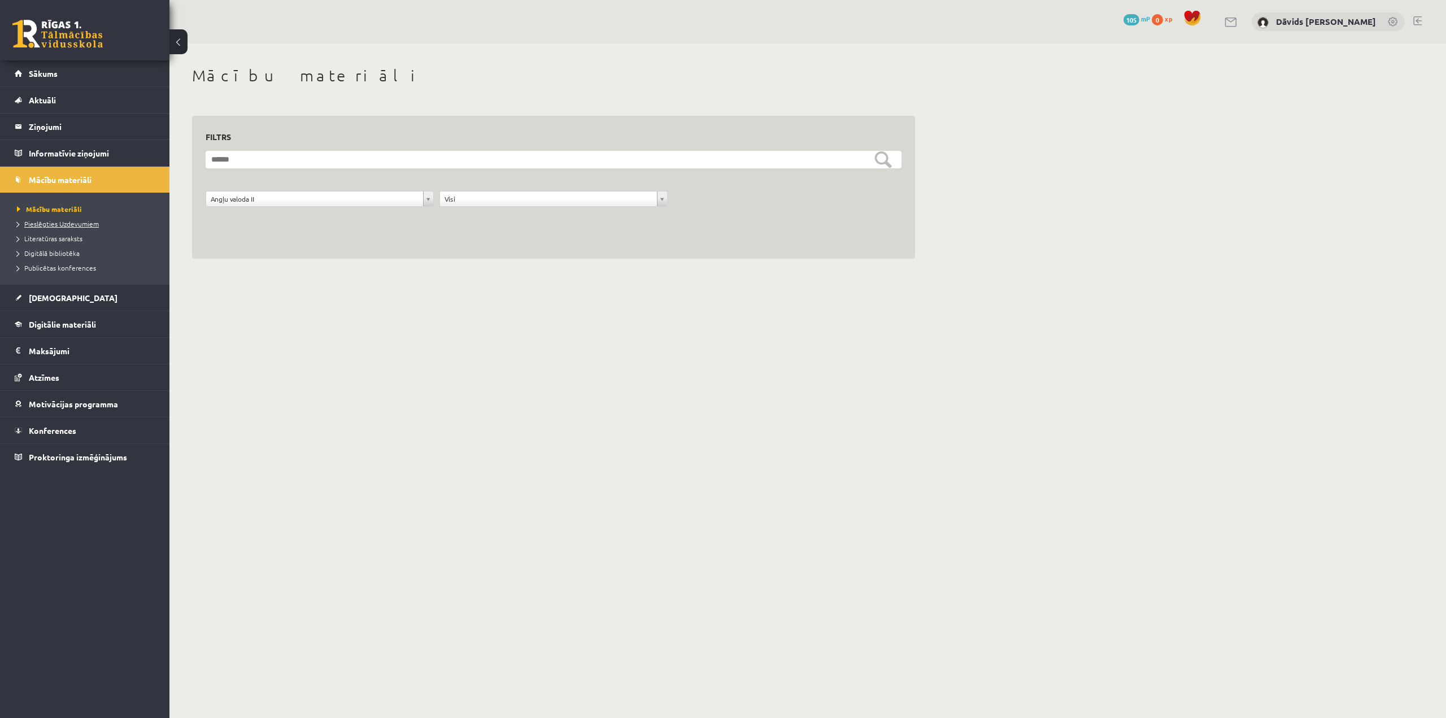
click at [63, 226] on span "Pieslēgties Uzdevumiem" at bounding box center [58, 223] width 82 height 9
click at [49, 237] on span "Literatūras saraksts" at bounding box center [50, 238] width 66 height 9
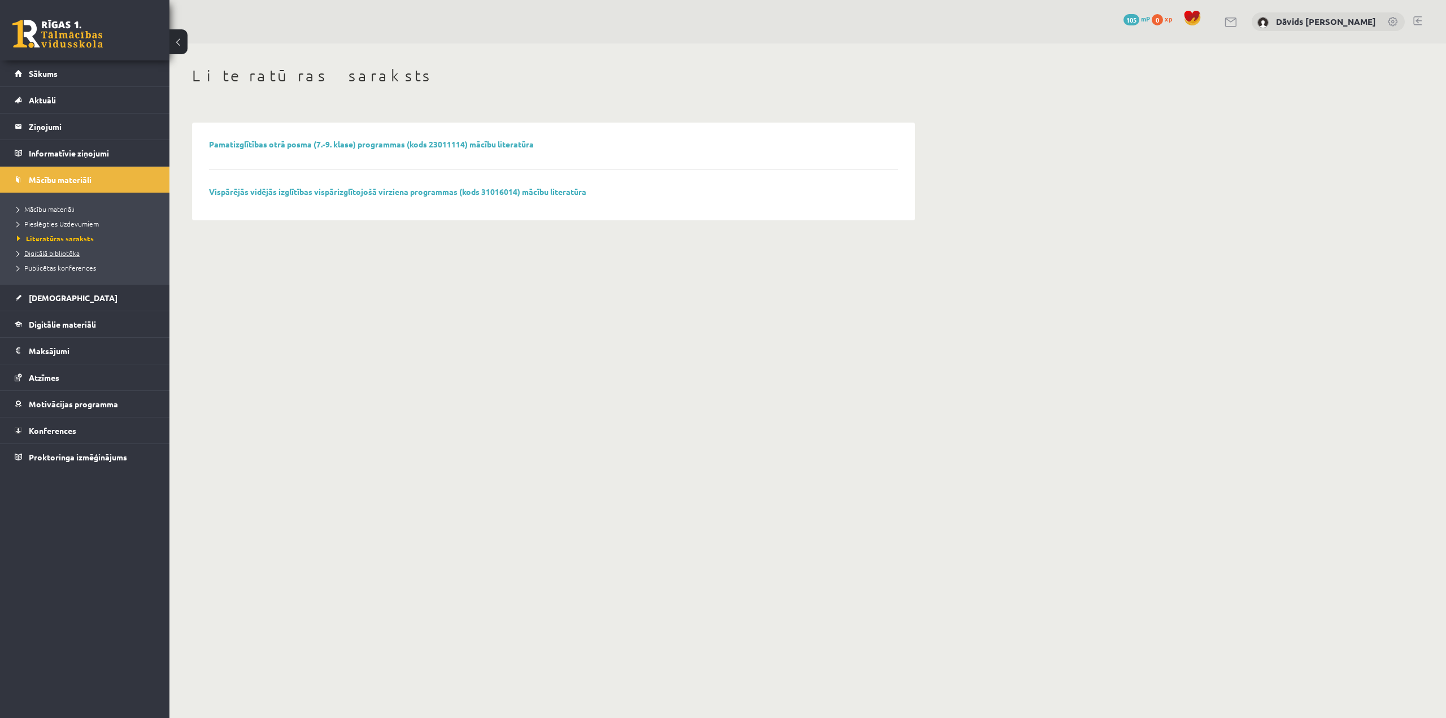
click at [41, 253] on span "Digitālā bibliotēka" at bounding box center [48, 253] width 63 height 9
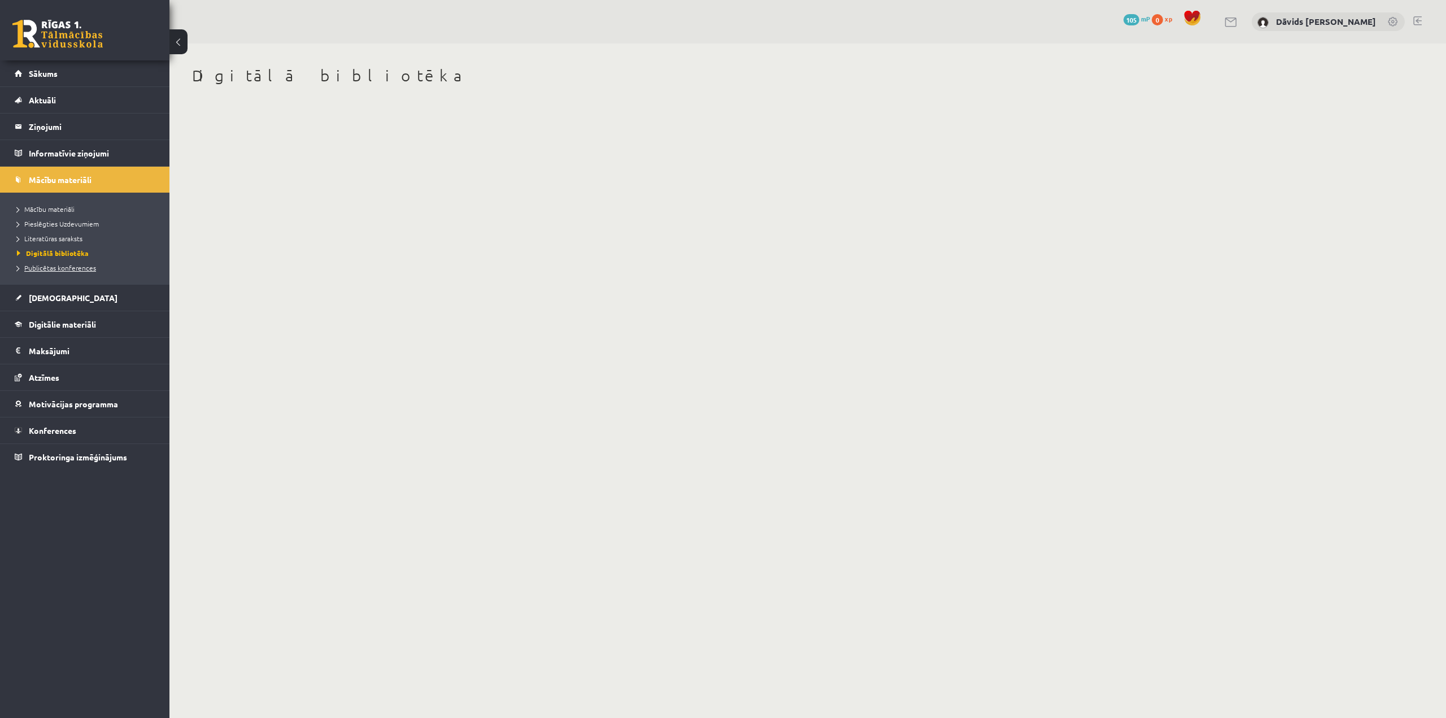
click at [43, 268] on span "Publicētas konferences" at bounding box center [56, 267] width 79 height 9
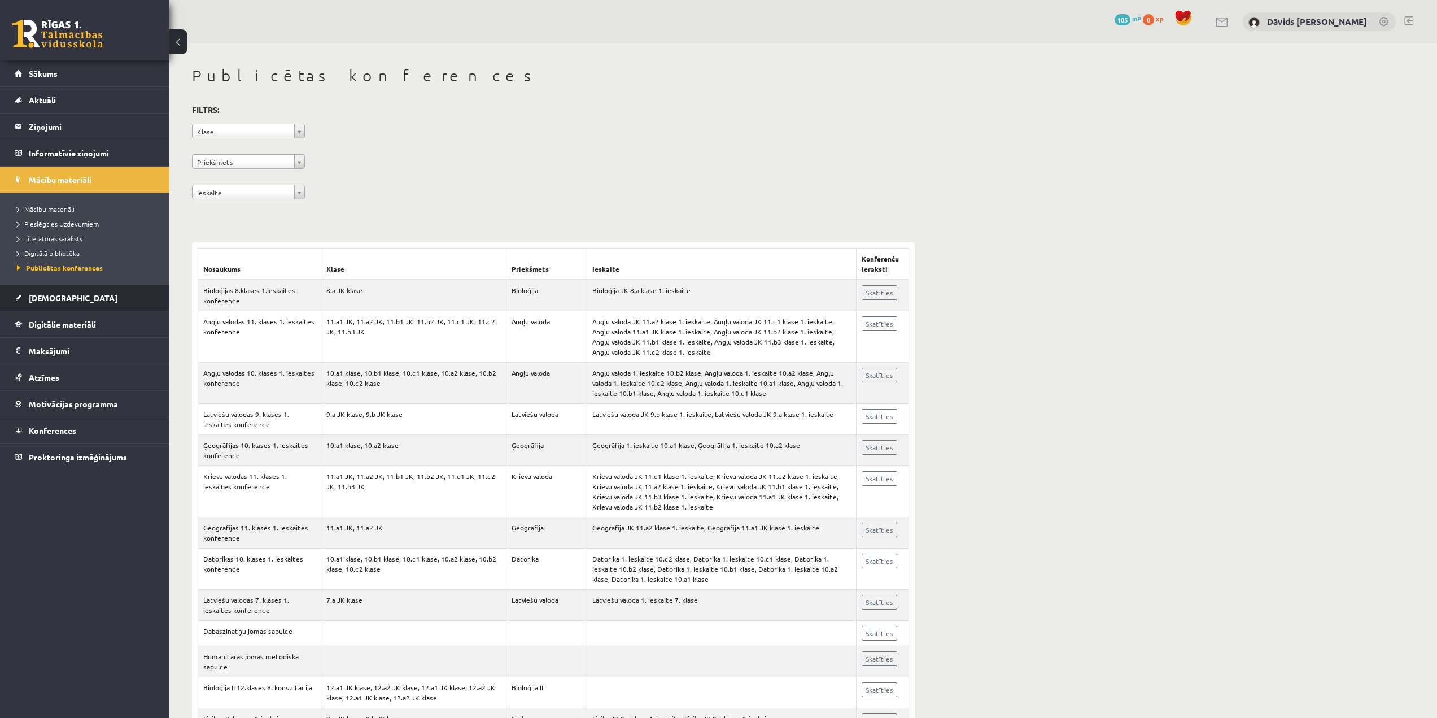
click at [47, 300] on span "[DEMOGRAPHIC_DATA]" at bounding box center [73, 298] width 89 height 10
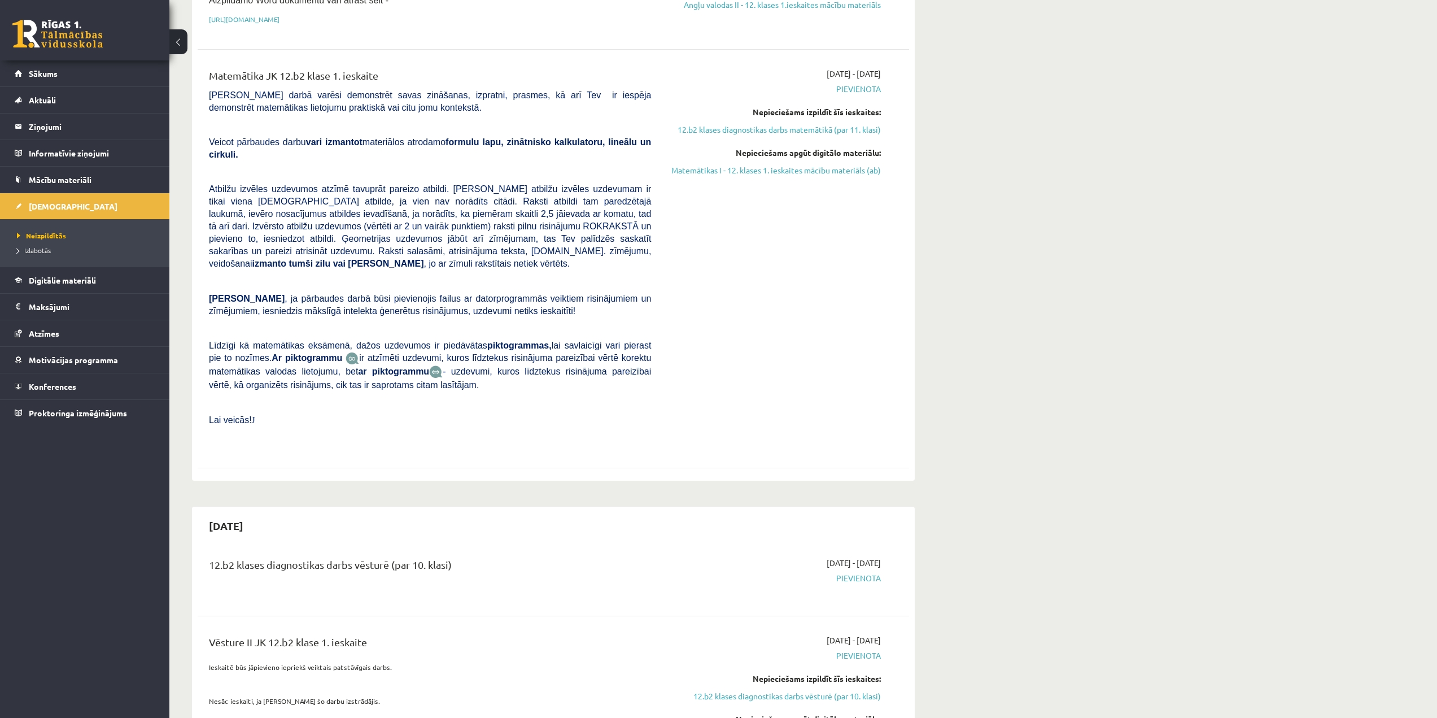
scroll to position [452, 0]
